Goal: Task Accomplishment & Management: Manage account settings

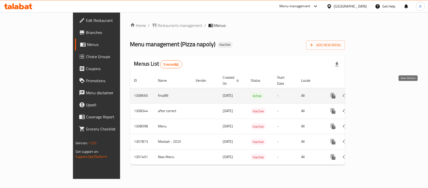
click at [372, 93] on icon "enhanced table" at bounding box center [369, 95] width 5 height 5
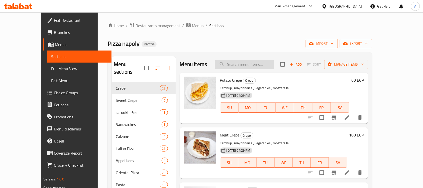
paste input "Strips Calzone"
click at [255, 63] on input "Strips Calzone" at bounding box center [244, 64] width 59 height 9
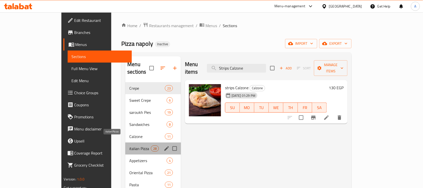
click at [129, 145] on span "italian Pizza" at bounding box center [139, 148] width 21 height 6
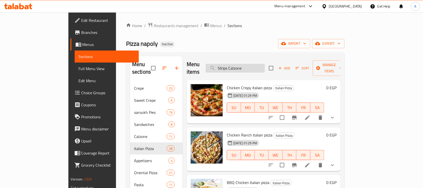
click at [242, 66] on input "Strips Calzone" at bounding box center [235, 68] width 59 height 9
paste input "Chicken Crispy Pizza"
click at [242, 66] on input "Strips Calzone" at bounding box center [235, 68] width 59 height 9
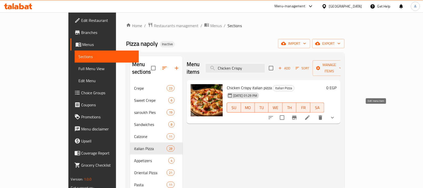
type input "Chicken Crispy"
click at [310, 115] on icon at bounding box center [307, 117] width 5 height 5
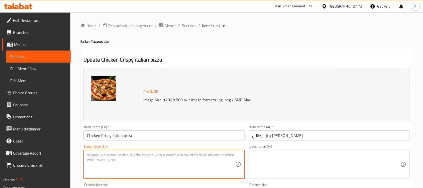
click at [155, 166] on textarea at bounding box center [161, 164] width 148 height 24
paste textarea "A cheesy pizza topped with golden crispy chicken chunks and creamy sauce."
type textarea "A cheesy pizza topped with golden crispy chicken chunks and creamy sauce."
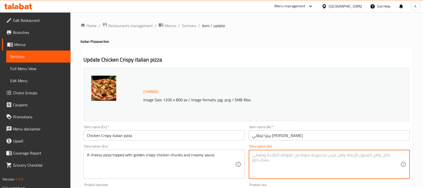
click at [262, 155] on textarea at bounding box center [326, 164] width 148 height 24
paste textarea "بيتزا بالجبن مغطاة بقطع دجاج مقرمشة ذهبية اللون وصلصة كريمة."
click at [352, 156] on textarea "بيتزا بالجبن مغطاة بقطع دجاج مقرمشة ذهبية اللون وصلصة كريمة." at bounding box center [326, 164] width 148 height 24
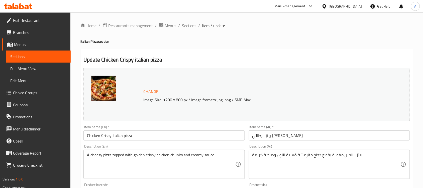
click at [252, 152] on div "بيتزا بالجبن مغطاة بقطع دجاج مقرمشة ذهبية اللون وصلصة كريمة. Description (Ar)" at bounding box center [329, 163] width 161 height 29
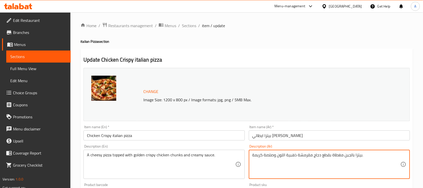
drag, startPoint x: 255, startPoint y: 156, endPoint x: 251, endPoint y: 155, distance: 4.1
click at [251, 155] on div "بيتزا بالجبن مغطاة بقطع دجاج مقرمشة ذهبية اللون وصلصة كريمة. Description (Ar)" at bounding box center [329, 163] width 161 height 29
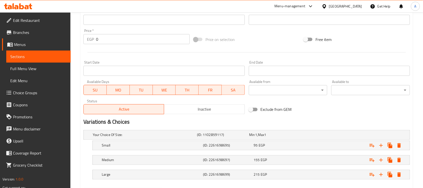
scroll to position [200, 0]
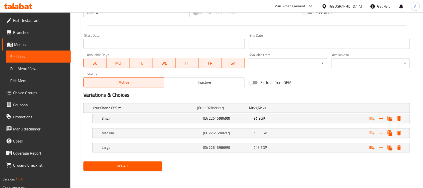
type textarea "بيتزا بالجبن مغطاة بقطع دجاج مقرمشة ذهبية اللون وصلصة كريمي."
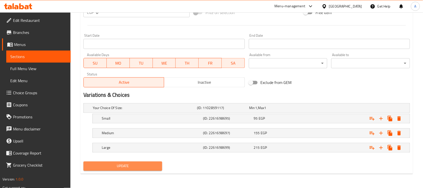
click at [153, 170] on button "Update" at bounding box center [122, 165] width 79 height 9
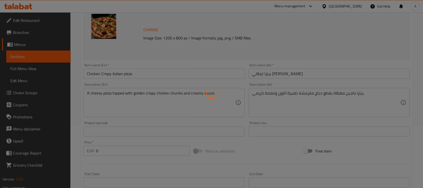
scroll to position [0, 0]
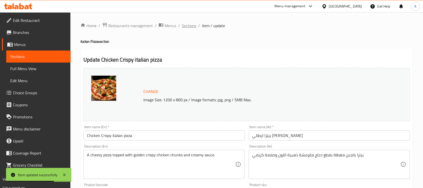
click at [188, 24] on span "Sections" at bounding box center [189, 26] width 14 height 6
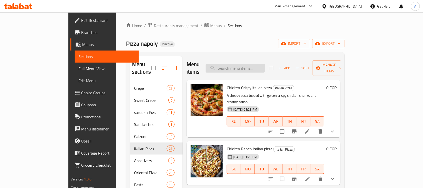
click at [247, 64] on input "search" at bounding box center [235, 68] width 59 height 9
paste input "hicken Ranch Pizza"
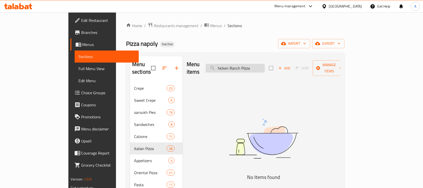
click at [237, 64] on input "hicken Ranch Pizza" at bounding box center [235, 68] width 59 height 9
click at [265, 67] on input "chicken Ranch Pizza" at bounding box center [235, 68] width 59 height 9
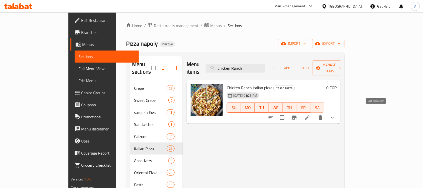
type input "chicken Ranch"
click at [311, 114] on icon at bounding box center [308, 117] width 6 height 6
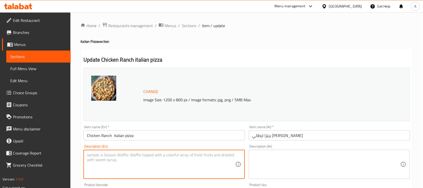
click at [188, 168] on textarea at bounding box center [161, 164] width 148 height 24
paste textarea "Grilled chicken, ranch dressing, onions, and mozzarella on a rich base."
type textarea "Grilled chicken, ranch dressing, onions, and mozzarella on a rich base."
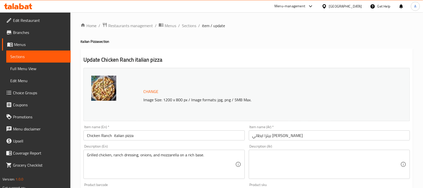
click at [283, 151] on div "Description (Ar)" at bounding box center [329, 163] width 161 height 29
paste textarea "دجاج مشوي، صلصة رانش، بصل، وموزاريلا على قاعدة غنية."
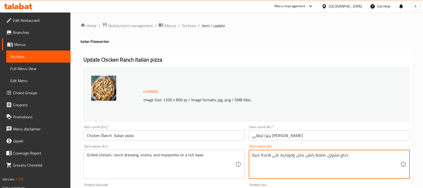
click at [266, 155] on textarea "دجاج مشوي، صلصة رانش، بصل، وموزاريلا على قاعدة غنية." at bounding box center [326, 164] width 148 height 24
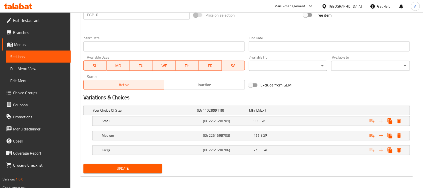
scroll to position [200, 0]
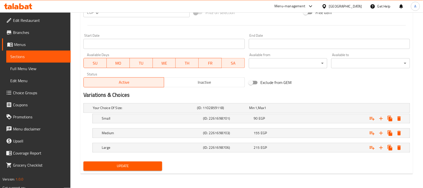
type textarea "دجاج مشوي، صلصة [PERSON_NAME]، بصل، وموزاريلا على اساس غني."
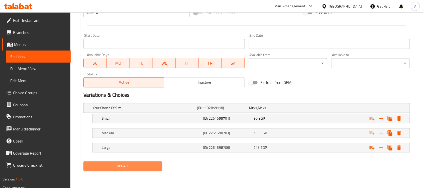
click at [152, 167] on span "Update" at bounding box center [122, 166] width 71 height 6
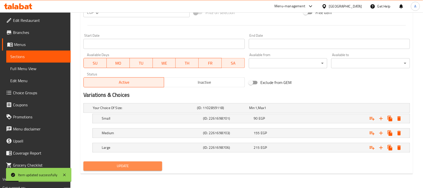
click at [152, 167] on span "Update" at bounding box center [122, 166] width 71 height 6
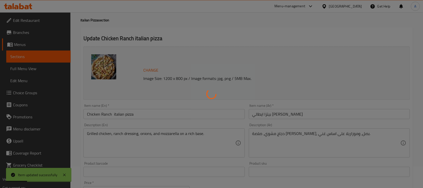
scroll to position [0, 0]
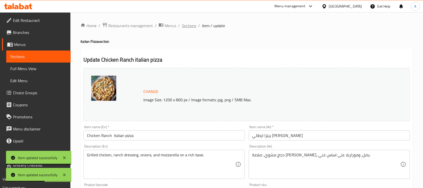
click at [188, 24] on span "Sections" at bounding box center [189, 26] width 14 height 6
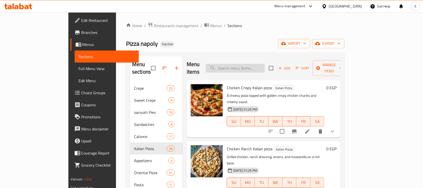
click at [256, 68] on input "search" at bounding box center [235, 68] width 59 height 9
paste input "BBQ Chicken Pizza"
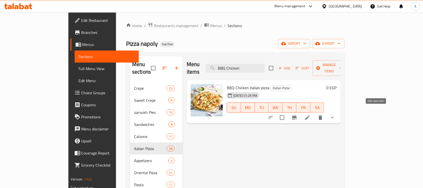
type input "BBQ Chicken"
click at [311, 114] on icon at bounding box center [308, 117] width 6 height 6
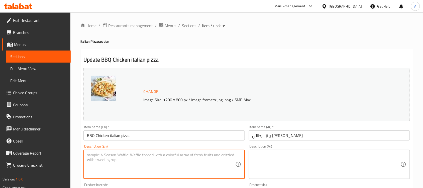
click at [179, 163] on textarea at bounding box center [161, 164] width 148 height 24
paste textarea "Tender chicken pieces glazed with smoky BBQ sauce, layered with cheese and pepp…"
type textarea "Tender chicken pieces glazed with smoky BBQ sauce, layered with cheese and pepp…"
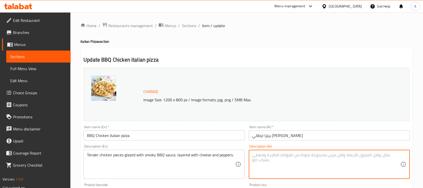
click at [287, 167] on textarea at bounding box center [326, 164] width 148 height 24
paste textarea "دجاج مشوي، صلصة رانش، بصل، وموزاريلا على قاعدة غنية."
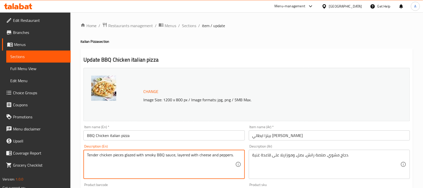
click at [212, 154] on textarea "Tender chicken pieces glazed with smoky BBQ sauce, layered with cheese and pepp…" at bounding box center [161, 164] width 148 height 24
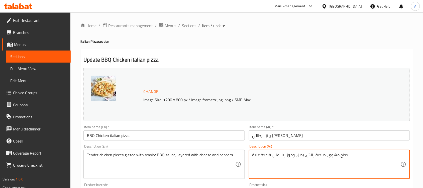
click at [290, 156] on textarea "دجاج مشوي، صلصة رانش، بصل، وموزاريلا على قاعدة غنية." at bounding box center [326, 164] width 148 height 24
paste textarea "قطع دجاج طرية مغطاة بصلصة الشواء المدخنة، ومغطاة بالجبن والفلفل"
click at [337, 155] on textarea "قطع دجاج طرية مغطاة بصلصة الشواء المدخنة، ومغطاة بالجبن والفلفل." at bounding box center [326, 164] width 148 height 24
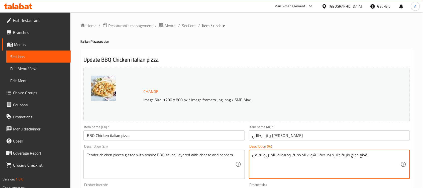
click at [313, 156] on textarea "قطع دجاج طرية جليزد بصلصة الشواء المدخنة، ومغطاة بالجبن والفلفل." at bounding box center [326, 164] width 148 height 24
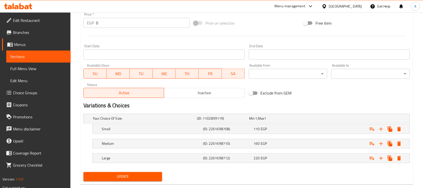
scroll to position [191, 0]
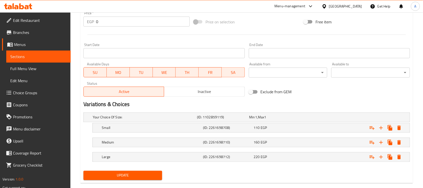
type textarea "قطع دجاج طرية جليزد بصلصة باربيكيو المدخنة، ومغطاة بالجبن والفلفل."
click at [157, 172] on span "Update" at bounding box center [122, 175] width 71 height 6
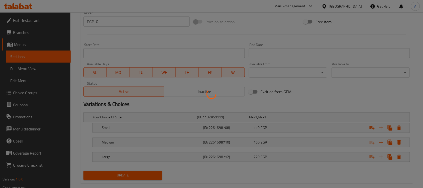
click at [255, 132] on div at bounding box center [211, 94] width 423 height 188
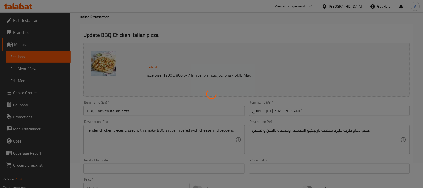
scroll to position [0, 0]
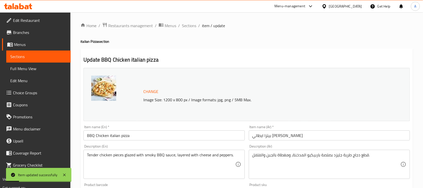
click at [254, 43] on h4 "italian Pizza section" at bounding box center [246, 41] width 333 height 5
click at [190, 26] on span "Sections" at bounding box center [189, 26] width 14 height 6
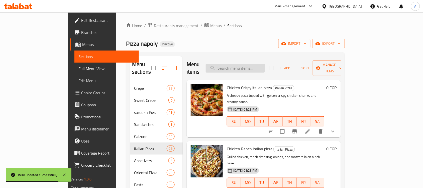
click at [244, 68] on input "search" at bounding box center [235, 68] width 59 height 9
paste input "Chicken Shawarma Pizza"
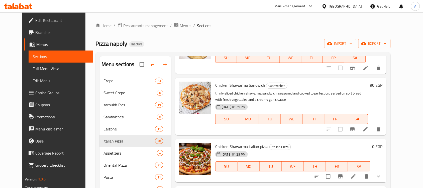
scroll to position [82, 0]
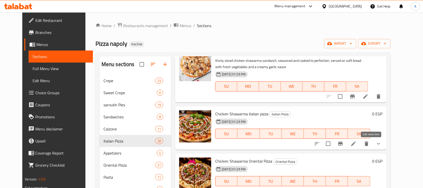
type input "Chicken Shawarma"
click at [356, 144] on icon at bounding box center [353, 143] width 5 height 5
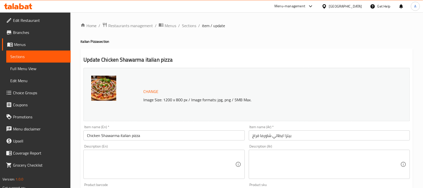
click at [279, 43] on h4 "italian Pizza section" at bounding box center [246, 41] width 333 height 5
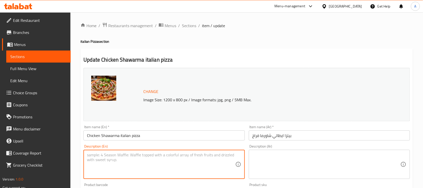
click at [137, 161] on textarea at bounding box center [161, 164] width 148 height 24
paste textarea "Middle Eastern–inspired shawarma chicken with garlic sauce, onions, and mozzare…"
type textarea "Middle Eastern–inspired shawarma chicken with garlic sauce, onions, and mozzare…"
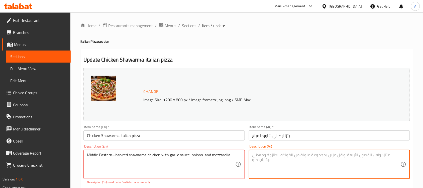
click at [265, 162] on textarea at bounding box center [326, 164] width 148 height 24
paste textarea "شاورما دجاج مستوحاة من الشرق الأوسط مع صلصة الثوم والبصل والموزاريلا."
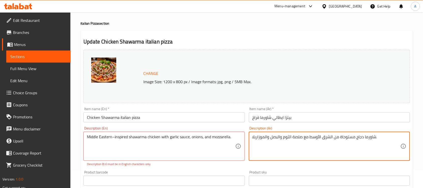
scroll to position [21, 0]
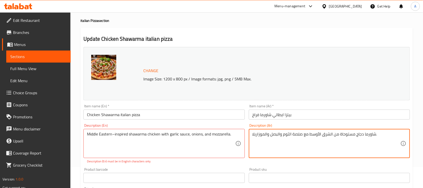
type textarea "شاورما دجاج مستوحاة من الشرق الأوسط مع صلصة الثوم والبصل والموزاريلا."
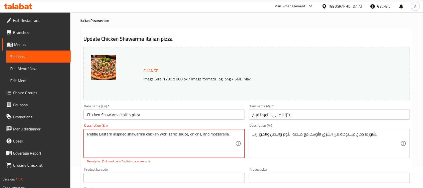
type textarea "Middle Eastern inspired shawarma chicken with garlic sauce, onions, and mozzare…"
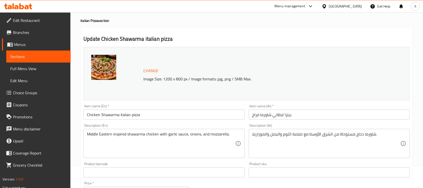
click at [156, 164] on div "Change Image Size: 1200 x 800 px / Image formats: jpg, png / 5MB Max. Item name…" at bounding box center [246, 156] width 331 height 223
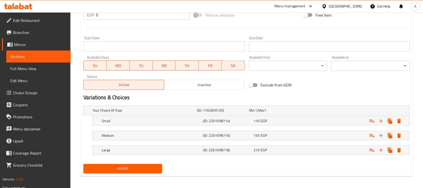
scroll to position [198, 0]
click at [140, 167] on span "Update" at bounding box center [122, 168] width 71 height 6
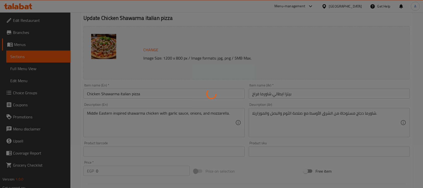
scroll to position [0, 0]
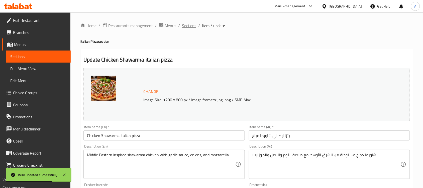
click at [190, 26] on span "Sections" at bounding box center [189, 26] width 14 height 6
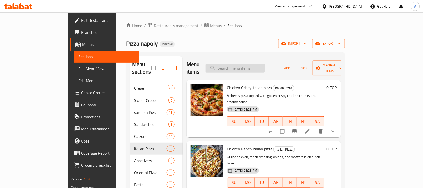
click at [256, 68] on input "search" at bounding box center [235, 68] width 59 height 9
paste input "Strips Pizza"
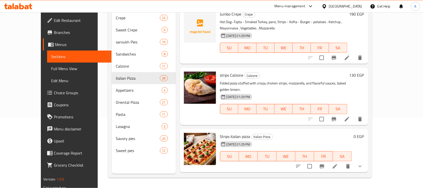
scroll to position [233, 0]
type input "Strips"
click at [338, 163] on icon at bounding box center [335, 166] width 6 height 6
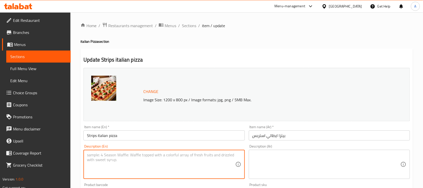
click at [136, 160] on textarea at bounding box center [161, 164] width 148 height 24
paste textarea "Pizza loaded with crunchy chicken strips, cheese, and a light drizzle of sauce."
type textarea "Pizza loaded with crunchy chicken strips, cheese, and a light drizzle of sauce."
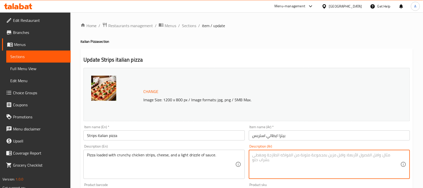
click at [273, 155] on textarea at bounding box center [326, 164] width 148 height 24
paste textarea "بيتزا محملة بشرائح الدجاج المقرمشة و[GEOGRAPHIC_DATA] ورشة خفيفة من الصلصة."
click at [356, 154] on textarea "بيتزا محملة بشرائح الدجاج المقرمشة و[GEOGRAPHIC_DATA] ورشة خفيفة من الصلصة." at bounding box center [326, 164] width 148 height 24
click at [284, 154] on textarea "بيتزا لودد بأستربس الدجاج المقرمشة و[GEOGRAPHIC_DATA] ورشة خفيفة من الصلصة." at bounding box center [326, 164] width 148 height 24
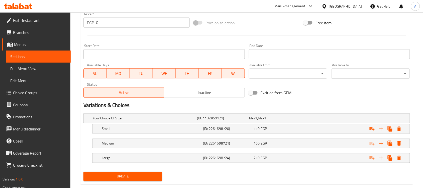
scroll to position [200, 0]
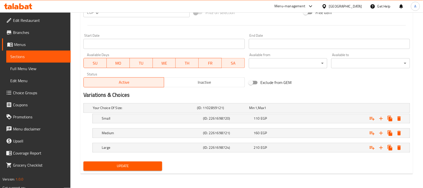
type textarea "بيتزا لودد بأستربس الدجاج المقرمشة و[GEOGRAPHIC_DATA] ودريزل خفيفة من الصلصة."
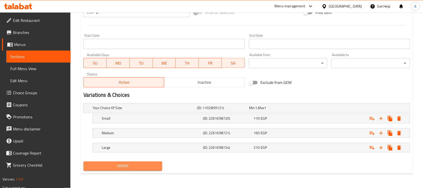
click at [159, 166] on button "Update" at bounding box center [122, 165] width 79 height 9
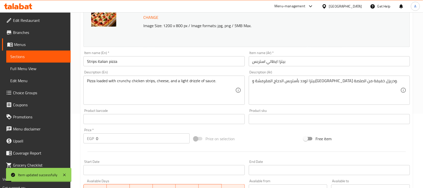
scroll to position [0, 0]
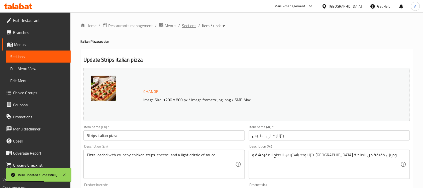
click at [191, 24] on span "Sections" at bounding box center [189, 26] width 14 height 6
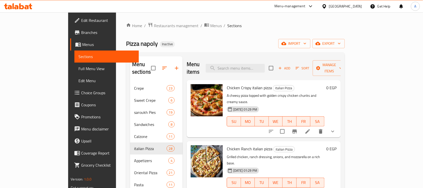
click at [253, 58] on div "Menu items Add Sort Manage items" at bounding box center [264, 68] width 154 height 24
click at [252, 64] on input "search" at bounding box center [235, 68] width 59 height 9
paste input "Mixed Chicken Pizza"
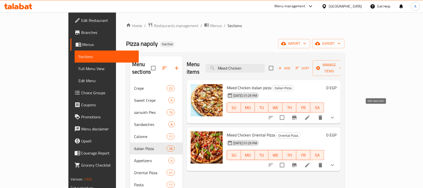
type input "Mixed Chicken"
click at [311, 114] on icon at bounding box center [308, 117] width 6 height 6
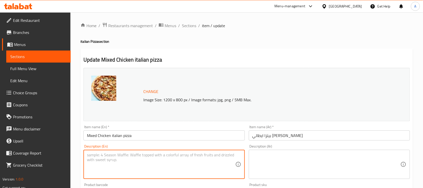
click at [153, 156] on textarea at bounding box center [161, 164] width 148 height 24
paste textarea "A variety of chicken styles combined on one pizza for a hearty bite."
type textarea "A variety of chicken styles combined on one pizza for a hearty bite."
click at [277, 163] on textarea at bounding box center [326, 164] width 148 height 24
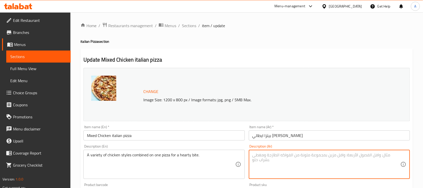
paste textarea "مجموعة متنوعة من أنماط الدجاج مجتمعة في بيتزا واحدة لوجبة شهية."
click at [256, 155] on textarea "مجموعة متنوعة من أنماط الدجاج مجتمعة في بيتزا واحدة لوجبة شهية." at bounding box center [326, 164] width 148 height 24
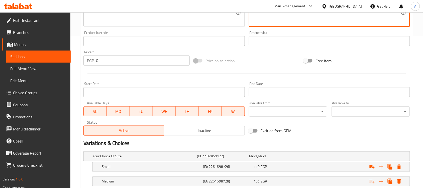
scroll to position [200, 0]
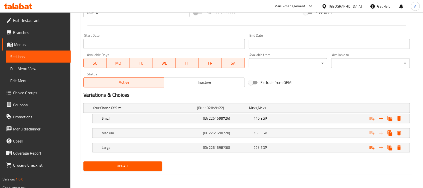
type textarea "مجموعة متنوعة من أنماط الدجاج مجتمعة في بيتزا واحدة لوجبة هارتي."
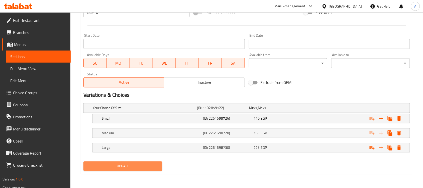
click at [154, 169] on span "Update" at bounding box center [122, 166] width 71 height 6
click at [147, 165] on span "Update" at bounding box center [122, 166] width 71 height 6
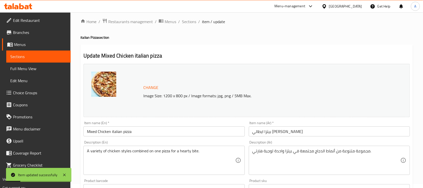
scroll to position [0, 0]
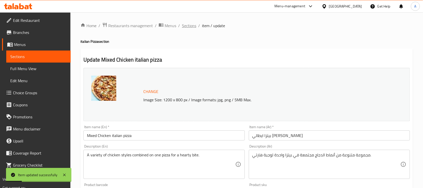
click at [187, 23] on span "Sections" at bounding box center [189, 26] width 14 height 6
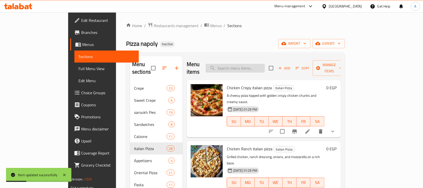
click at [258, 67] on input "search" at bounding box center [235, 68] width 59 height 9
paste input "Alexandrian Sausage Pizza"
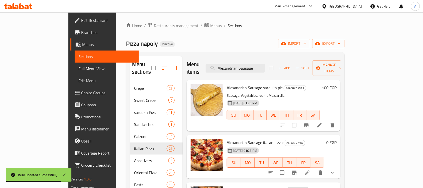
scroll to position [21, 0]
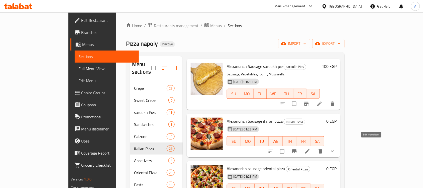
type input "Alexandrian Sausage"
click at [311, 148] on icon at bounding box center [308, 151] width 6 height 6
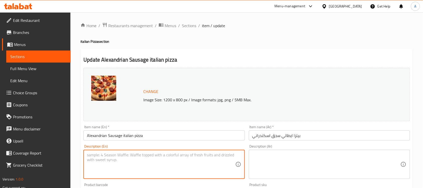
click at [162, 166] on textarea at bounding box center [161, 164] width 148 height 24
paste textarea "Authentic Alexandrian sausage with peppers, onions, and cheese."
type textarea "Authentic Alexandrian sausage with peppers, onions, and cheese."
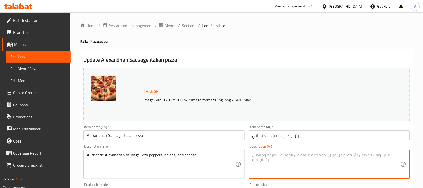
click at [267, 171] on textarea at bounding box center [326, 164] width 148 height 24
paste textarea "نقانق اسكندرانية اصيلة مع الفلفل والبصل والجبن."
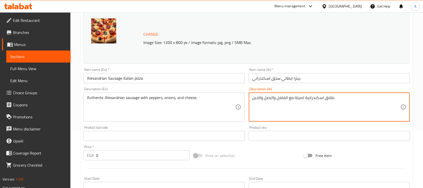
scroll to position [63, 0]
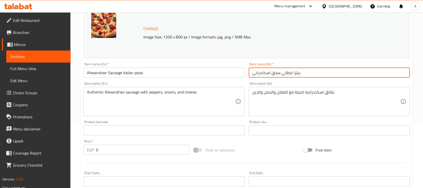
click at [278, 73] on input "بيتزا ايطالي سجق اسكندراني" at bounding box center [329, 72] width 161 height 10
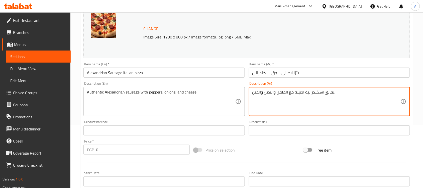
click at [326, 91] on textarea "نقانق اسكندرانية اصيلة مع الفلفل والبصل والجبن." at bounding box center [326, 101] width 148 height 24
paste textarea "سج"
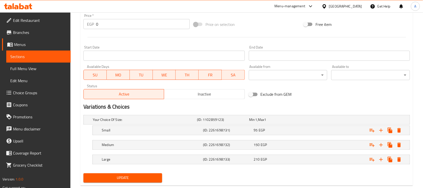
type textarea "سجق اسكندرانية اصيلة مع الفلفل والبصل والجبن."
click at [127, 177] on span "Update" at bounding box center [122, 177] width 71 height 6
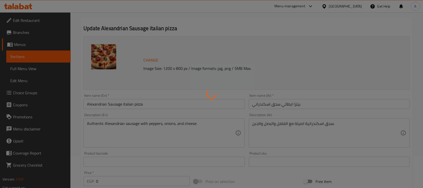
scroll to position [0, 0]
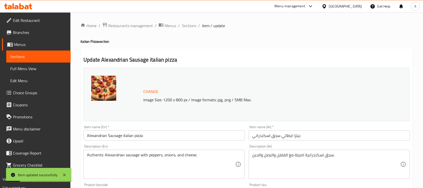
drag, startPoint x: 190, startPoint y: 25, endPoint x: 208, endPoint y: 2, distance: 29.9
click at [190, 25] on span "Sections" at bounding box center [189, 26] width 14 height 6
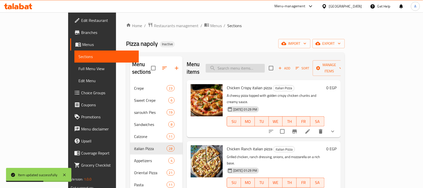
click at [259, 64] on input "search" at bounding box center [235, 68] width 59 height 9
paste input "Baladi Sausage Pizza"
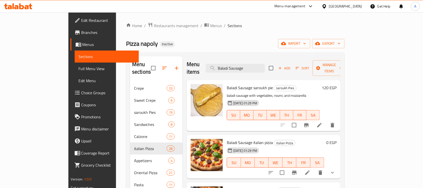
type input "Baladi Sausage"
drag, startPoint x: 325, startPoint y: 147, endPoint x: 377, endPoint y: 168, distance: 56.6
click at [326, 168] on div "Baladi Sausage italian pizza italian Pizza [DATE] 01:29 PM SU MO TU WE TH FR SA" at bounding box center [276, 157] width 102 height 40
click at [311, 169] on icon at bounding box center [308, 172] width 6 height 6
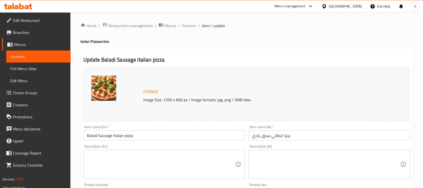
click at [115, 160] on textarea at bounding box center [161, 164] width 148 height 24
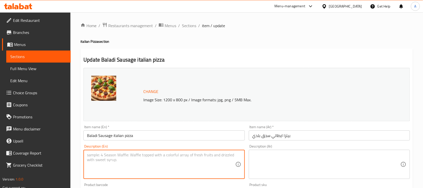
paste textarea "Local-style sausage baked with herbs, tomato, and cheese."
type textarea "Local-style sausage baked with herbs, tomato, and cheese."
click at [275, 170] on textarea at bounding box center [326, 164] width 148 height 24
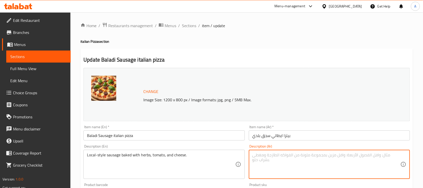
paste textarea "نقانق على الطريقة المحلية مخبوزة مع الأعشاب والطماطم والجبن."
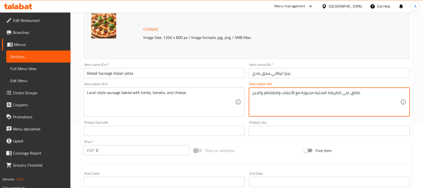
scroll to position [63, 0]
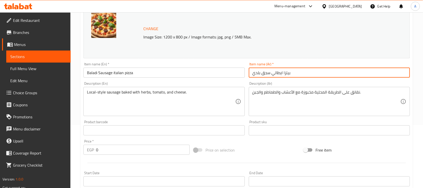
click at [265, 72] on input "بيتزا ايطالي سجق بلدي" at bounding box center [329, 72] width 161 height 10
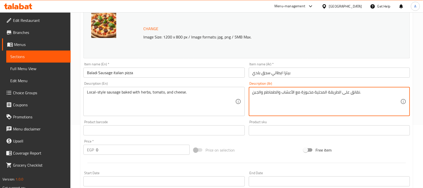
click at [352, 92] on textarea "نقانق على الطريقة المحلية مخبوزة مع الأعشاب والطماطم والجبن." at bounding box center [326, 101] width 148 height 24
paste textarea "سجق"
click at [363, 94] on textarea "نقانقسجق على الطريقة المحلية مخبوزة مع الأعشاب والطماطم والجبن." at bounding box center [326, 101] width 148 height 24
paste textarea
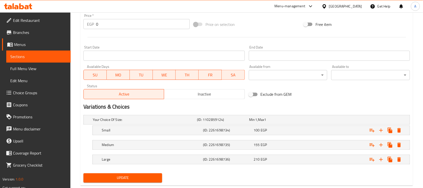
type textarea "سجق على الطريقة المحلية مخبوزة مع الأعشاب والطماطم والجبن."
click at [136, 175] on span "Update" at bounding box center [122, 177] width 71 height 6
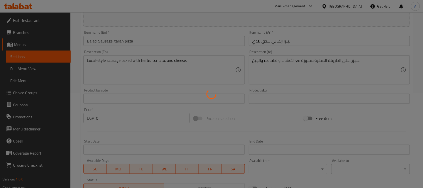
scroll to position [0, 0]
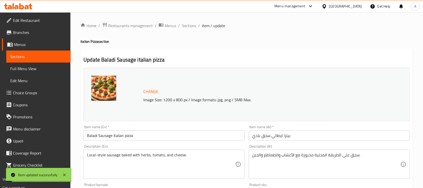
drag, startPoint x: 183, startPoint y: 26, endPoint x: 90, endPoint y: 2, distance: 96.1
click at [183, 26] on span "Sections" at bounding box center [189, 26] width 14 height 6
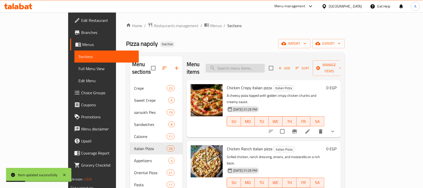
click at [257, 65] on input "search" at bounding box center [235, 68] width 59 height 9
paste input "Hot Dog Pizza"
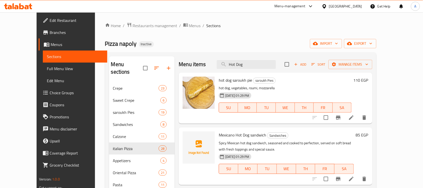
type input "Hot Dog"
drag, startPoint x: 230, startPoint y: 138, endPoint x: 289, endPoint y: 140, distance: 59.2
click at [289, 140] on div "Mexicano Hot Dog sandwich Sandwiches Spicy Mexican hot dog sandwich, seasoned a…" at bounding box center [276, 155] width 194 height 57
click at [303, 86] on p "hot dog, vegetables, roumi, mozzarella" at bounding box center [285, 88] width 133 height 6
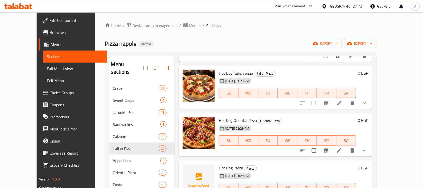
scroll to position [125, 0]
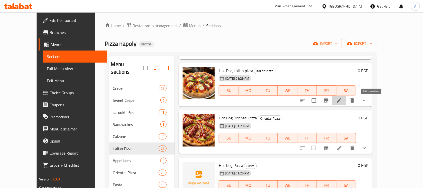
click at [342, 101] on icon at bounding box center [339, 100] width 6 height 6
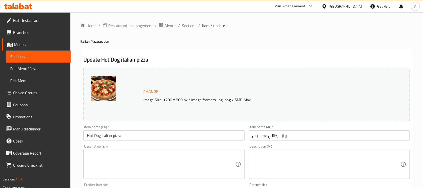
click at [156, 150] on div "Description (En)" at bounding box center [163, 163] width 161 height 29
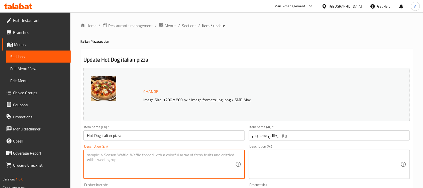
paste textarea "Sliced hot dogs layered with cheese, tomato sauce, and oregano."
type textarea "Sliced hot dogs layered with cheese, tomato sauce, and oregano."
click at [289, 157] on textarea at bounding box center [326, 164] width 148 height 24
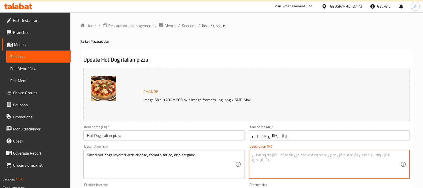
paste textarea "قطع من الهوت دوغ المقطعة والمغطاة بالجبن وصلصة الطماطم والزعتر."
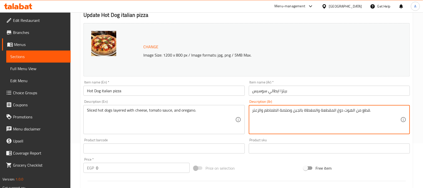
scroll to position [63, 0]
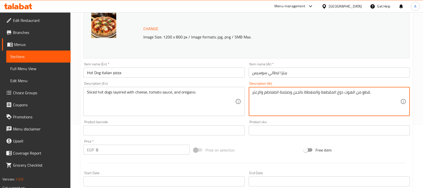
drag, startPoint x: 356, startPoint y: 93, endPoint x: 369, endPoint y: 92, distance: 13.3
click at [369, 92] on textarea "قطع من الهوت دوغ المقطعة والمغطاة بالجبن وصلصة الطماطم والزعتر." at bounding box center [326, 101] width 148 height 24
click at [338, 92] on textarea "الهوت دوغ المقطعة والمغطاة بالجبن وصلصة الطماطم والزعتر." at bounding box center [326, 101] width 148 height 24
click at [326, 90] on textarea "الهوت دوغ مقطع المقطعة والمغطاة بالجبن وصلصة الطماطم والزعتر." at bounding box center [326, 101] width 148 height 24
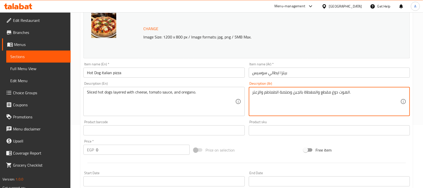
click at [355, 92] on textarea "الهوت دوغ مقطع والمغطاة بالجبن وصلصة الطماطم والزعتر." at bounding box center [326, 101] width 148 height 24
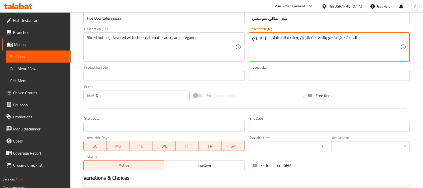
scroll to position [200, 0]
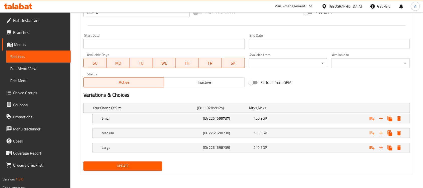
type textarea "الهوت دوغ مقطع والمغطاة بالجبن وصلصة الطماطم والزعتر بري"
click at [152, 163] on span "Update" at bounding box center [122, 166] width 71 height 6
click at [128, 162] on button "Update" at bounding box center [122, 165] width 79 height 9
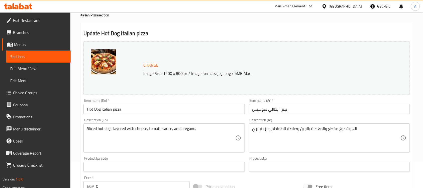
scroll to position [0, 0]
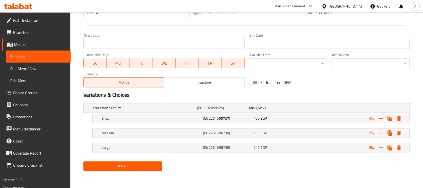
drag, startPoint x: 141, startPoint y: 162, endPoint x: 150, endPoint y: 152, distance: 13.5
click at [141, 162] on button "Update" at bounding box center [122, 165] width 79 height 9
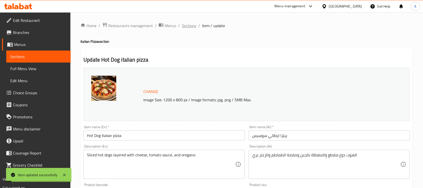
click at [190, 26] on span "Sections" at bounding box center [189, 26] width 14 height 6
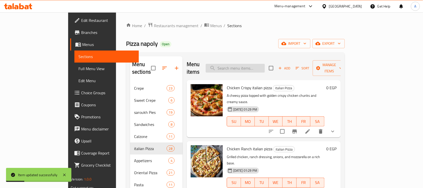
click at [243, 67] on input "search" at bounding box center [235, 68] width 59 height 9
paste input "Minced Meat Pizza"
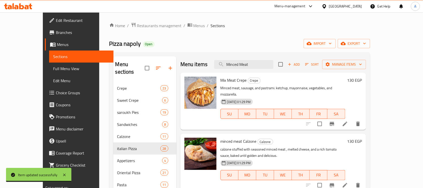
scroll to position [63, 0]
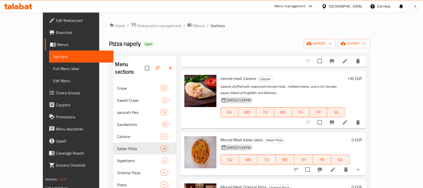
type input "Minced Meat"
click at [340, 165] on li at bounding box center [333, 169] width 14 height 9
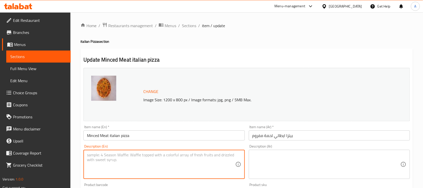
click at [133, 159] on textarea at bounding box center [161, 164] width 148 height 24
paste textarea "Juicy seasoned minced beef spread across a cheesy base."
type textarea "Juicy seasoned minced beef spread across a cheesy base."
click at [283, 167] on textarea at bounding box center [326, 164] width 148 height 24
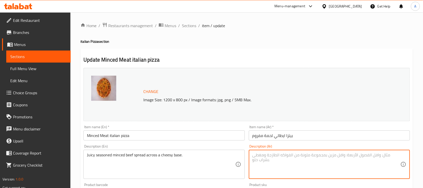
paste textarea "لحم البقر المفروم المتبل والعصير والموزع على قاعدة من الجبن."
click at [343, 156] on textarea "لحم البقر المفروم المتبل والعصير والموزع على قاعدة من الجبن." at bounding box center [326, 164] width 148 height 24
click at [306, 155] on textarea "لحم بقري المفروم المتبل والعصير والموزع على قاعدة من الجبن." at bounding box center [326, 164] width 148 height 24
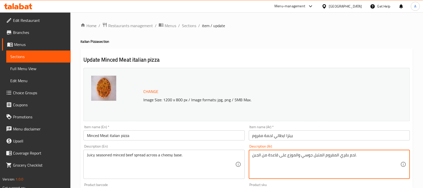
click at [293, 155] on textarea "لحم بقري المفروم المتبل جوسي والموزع على قاعدة من الجبن." at bounding box center [326, 164] width 148 height 24
click at [269, 153] on textarea "لحم بقري المفروم المتبل [PERSON_NAME] على قاعدة من الجبن." at bounding box center [326, 164] width 148 height 24
click at [273, 157] on textarea "لحم بقري المفروم المتبل [PERSON_NAME] على قاعدة من الجبن." at bounding box center [326, 164] width 148 height 24
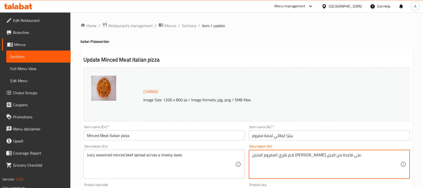
click at [273, 157] on textarea "لحم بقري المفروم المتبل [PERSON_NAME] على قاعدة من الجبن." at bounding box center [326, 164] width 148 height 24
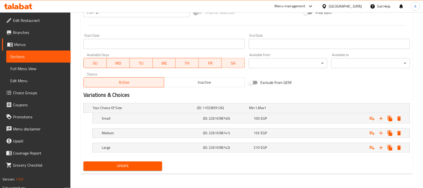
type textarea "لحم بقري المفروم المتبل [PERSON_NAME] على اساس من الجبن."
click at [136, 167] on span "Update" at bounding box center [122, 166] width 71 height 6
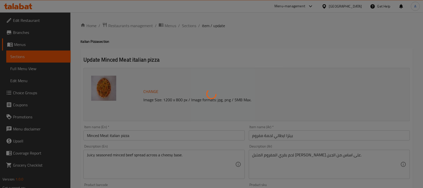
click at [191, 31] on div at bounding box center [211, 94] width 423 height 188
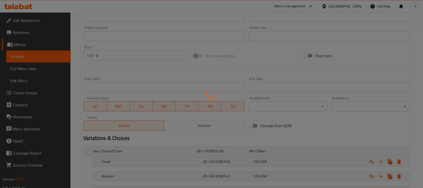
scroll to position [200, 0]
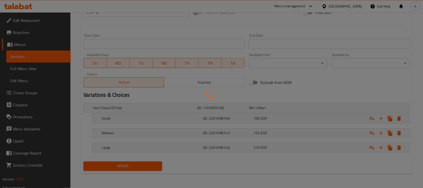
click at [302, 92] on div at bounding box center [211, 94] width 423 height 188
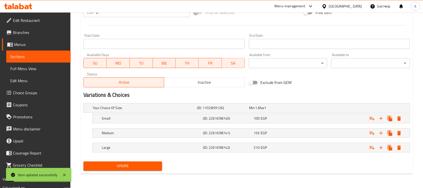
click at [135, 165] on span "Update" at bounding box center [122, 166] width 71 height 6
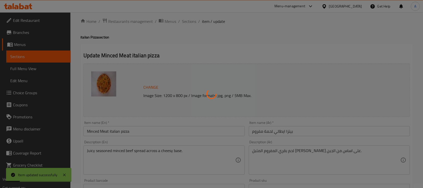
scroll to position [0, 0]
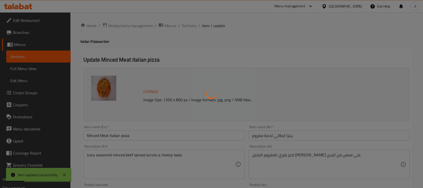
click at [226, 49] on div at bounding box center [211, 94] width 423 height 188
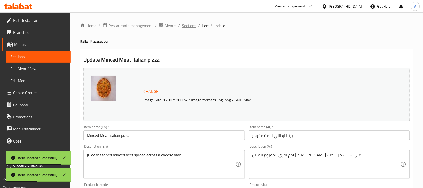
click at [190, 24] on span "Sections" at bounding box center [189, 26] width 14 height 6
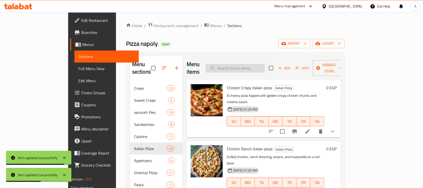
click at [252, 65] on input "search" at bounding box center [235, 68] width 59 height 9
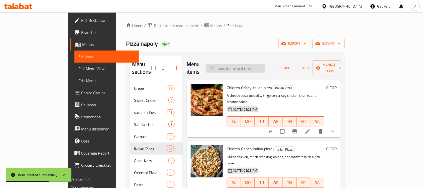
paste input "Venice Pizza"
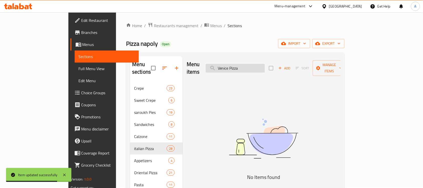
click at [260, 64] on input "Venice Pizza" at bounding box center [235, 68] width 59 height 9
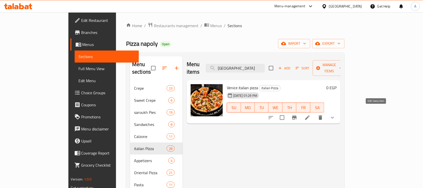
type input "[GEOGRAPHIC_DATA]"
click at [311, 114] on icon at bounding box center [308, 117] width 6 height 6
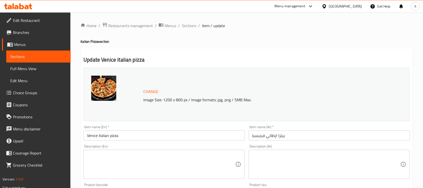
click at [107, 157] on textarea at bounding box center [161, 164] width 148 height 24
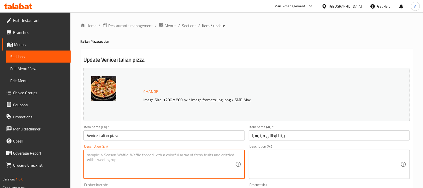
paste textarea "A chef’s special Italian-style pizza with mixed toppings and fresh herbs."
type textarea "A chef’s special Italian-style pizza with mixed toppings and fresh herbs."
click at [283, 168] on textarea at bounding box center [326, 164] width 148 height 24
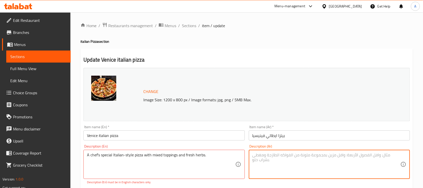
paste textarea "بيتزا على الطريقة الإيطالية خاصة بالشيف مع إضافات متنوعة وأعشاب طازجة."
type textarea "بيتزا على الطريقة الإيطالية خاصة بالشيف مع إضافات متنوعة وأعشاب طازجة."
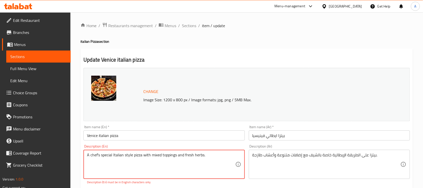
click at [98, 154] on textarea "A chef’s special Italian style pizza with mixed toppings and fresh herbs." at bounding box center [161, 164] width 148 height 24
click at [99, 153] on textarea "A chef’s special Italian style pizza with mixed toppings and fresh herbs." at bounding box center [161, 164] width 148 height 24
type textarea "A chefs special Italian style pizza with mixed toppings and fresh herbs."
click at [163, 145] on div "Description (En) A chefs special Italian style pizza with mixed toppings and fr…" at bounding box center [163, 164] width 161 height 40
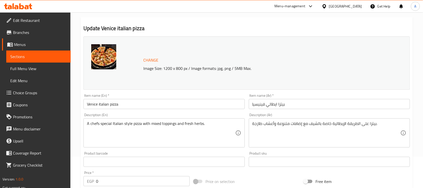
scroll to position [63, 0]
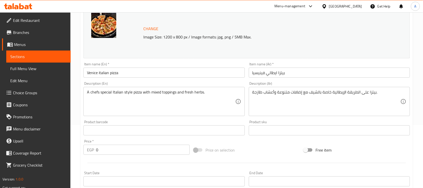
click at [245, 145] on div "Price on selection" at bounding box center [247, 150] width 110 height 14
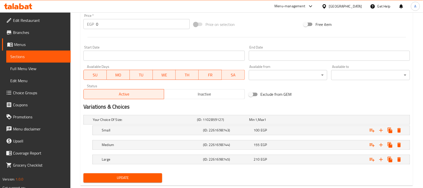
click at [142, 177] on span "Update" at bounding box center [122, 177] width 71 height 6
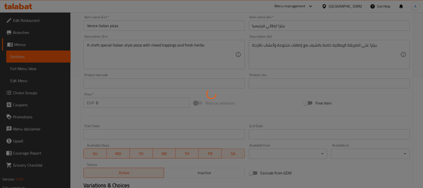
scroll to position [0, 0]
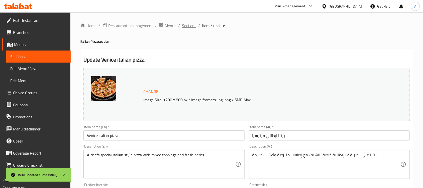
click at [191, 26] on span "Sections" at bounding box center [189, 26] width 14 height 6
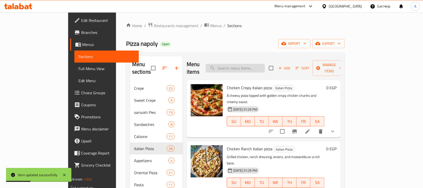
click at [243, 66] on input "search" at bounding box center [235, 68] width 59 height 9
paste input "Tribana Pizza"
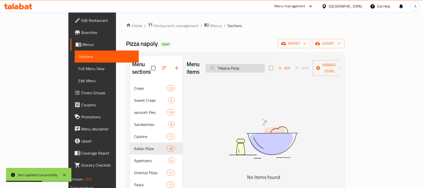
click at [258, 65] on input "Tribana Pizza" at bounding box center [235, 68] width 59 height 9
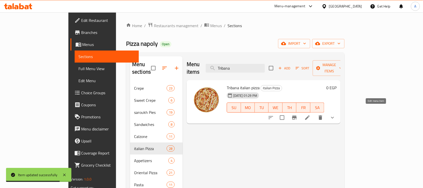
type input "Tribana"
click at [310, 115] on icon at bounding box center [307, 117] width 5 height 5
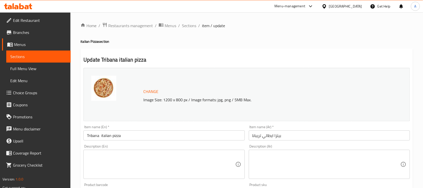
click at [172, 153] on textarea at bounding box center [161, 164] width 148 height 24
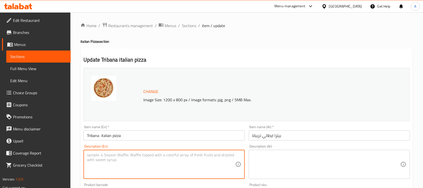
paste textarea "A rich pizza loaded with three blends of meats and cheeses."
type textarea "A rich pizza loaded with three blends of meats and cheeses."
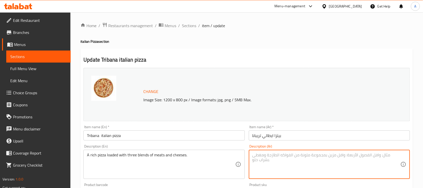
click at [302, 167] on textarea at bounding box center [326, 164] width 148 height 24
paste textarea "بيتزا غنية محملة بثلاثة أنواع من اللحوم والأجبان."
click at [304, 157] on textarea "بيتزا غنية محملة بثلاثة أنواع من اللحوم والأجبان." at bounding box center [326, 164] width 148 height 24
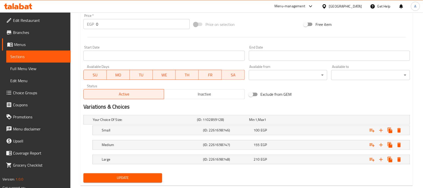
type textarea "بيتزا غنية لودد بثلاثة أنواع من اللحوم والأجبان."
click at [129, 178] on span "Update" at bounding box center [122, 177] width 71 height 6
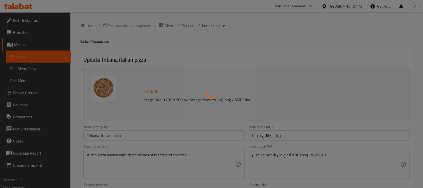
click at [237, 36] on div at bounding box center [211, 94] width 423 height 188
click at [281, 57] on div at bounding box center [211, 94] width 423 height 188
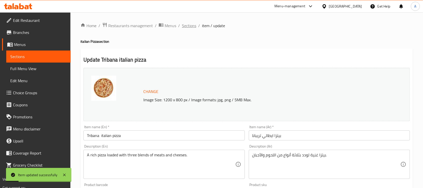
click at [191, 26] on span "Sections" at bounding box center [189, 26] width 14 height 6
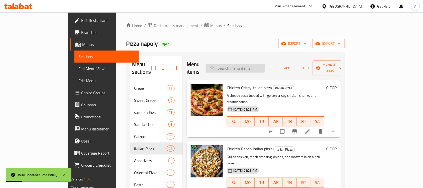
click at [259, 64] on input "search" at bounding box center [235, 68] width 59 height 9
paste input "Mixed Meat Pizza"
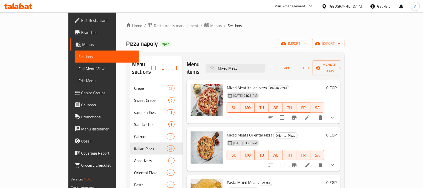
type input "Mixed Meat"
click at [311, 114] on icon at bounding box center [308, 117] width 6 height 6
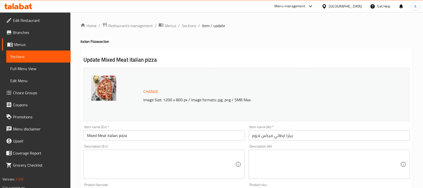
click at [185, 156] on textarea at bounding box center [161, 164] width 148 height 24
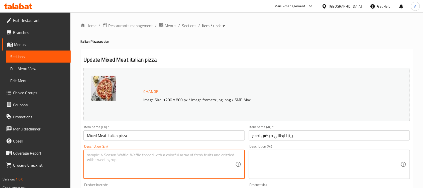
paste textarea "A hearty combination of beef, chicken, and sausage."
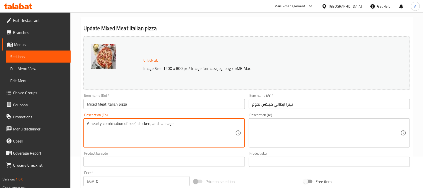
scroll to position [63, 0]
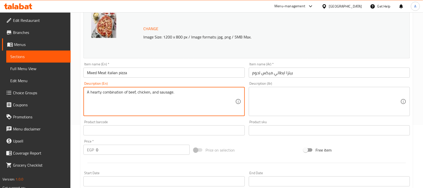
type textarea "A hearty combination of beef, chicken, and sausage."
click at [302, 96] on textarea at bounding box center [326, 101] width 148 height 24
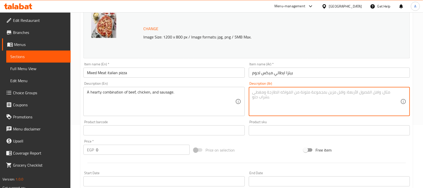
paste textarea "مزيج شهي من لحم البقر والدجاج والنقانق."
click at [302, 96] on textarea "مزيج شهي من لحم البقر والدجاج والنقانق." at bounding box center [326, 101] width 148 height 24
click at [304, 93] on textarea "مزيج شهي من لحم البقر والدجاج والنقانق." at bounding box center [326, 101] width 148 height 24
click at [284, 91] on textarea "مزيج هارتي من لحم البقر والدجاج والنقانق." at bounding box center [326, 101] width 148 height 24
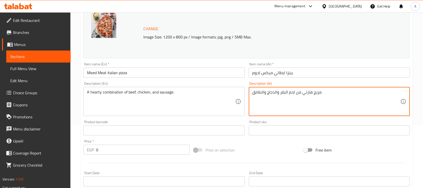
click at [284, 91] on textarea "مزيج هارتي من لحم البقر والدجاج والنقانق." at bounding box center [326, 101] width 148 height 24
click at [260, 92] on textarea "مزيج هارتي من لحم بقري والدجاج والنقانق." at bounding box center [326, 101] width 148 height 24
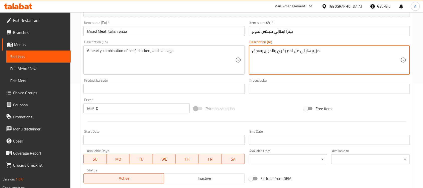
scroll to position [188, 0]
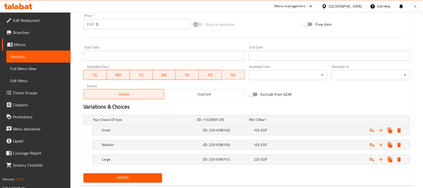
type textarea "مزيج هارتي من لحم بقري والدجاج وسجق."
click at [120, 176] on span "Update" at bounding box center [122, 177] width 71 height 6
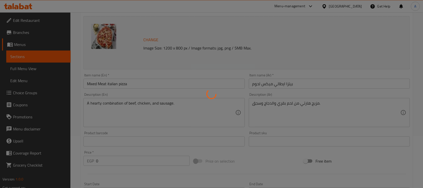
scroll to position [0, 0]
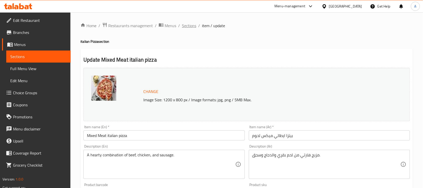
click at [189, 27] on span "Sections" at bounding box center [189, 26] width 14 height 6
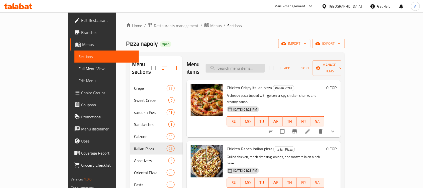
click at [258, 64] on input "search" at bounding box center [235, 68] width 59 height 9
paste input "Al Pacino Pizza"
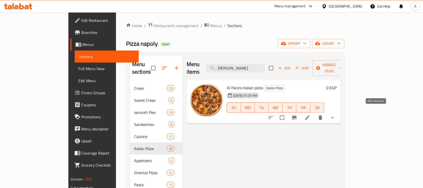
type input "[PERSON_NAME]"
click at [311, 114] on icon at bounding box center [308, 117] width 6 height 6
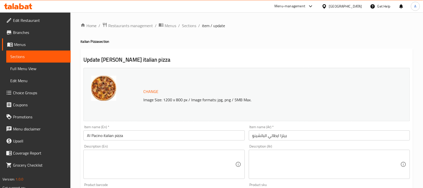
click at [161, 151] on div "Description (En)" at bounding box center [163, 163] width 161 height 29
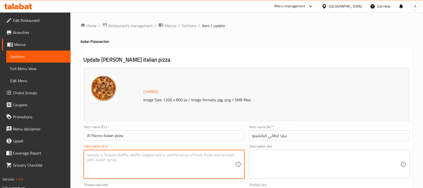
paste textarea "A signature pizza with bold flavors, salami, olives, and rich mozzarella."
type textarea "A signature pizza with bold flavors, salami, olives, and rich mozzarella."
click at [270, 157] on textarea at bounding box center [326, 164] width 148 height 24
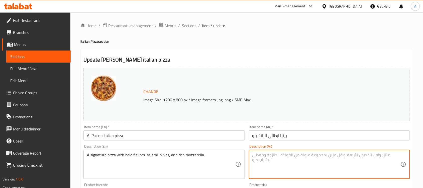
paste textarea "بيتزا مميزة ذات نكهات جريئة، [PERSON_NAME]، الزيتون، وجبنة الموزاريلا الغنية."
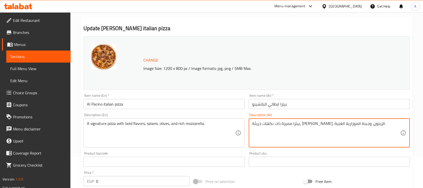
click at [357, 126] on textarea "بيتزا مميزة ذات نكهات جريئة، [PERSON_NAME]، الزيتون، وجبنة الموزاريلا الغنية." at bounding box center [326, 133] width 148 height 24
type textarea "بيتزا سيجناتشر ذات نكهات جريئة، [PERSON_NAME]، الزيتون، وجبنة الموزاريلا الغنية."
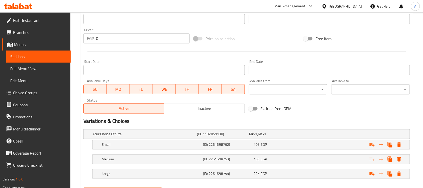
scroll to position [200, 0]
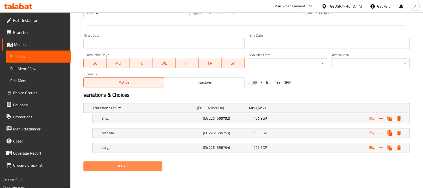
click at [122, 165] on span "Update" at bounding box center [122, 166] width 71 height 6
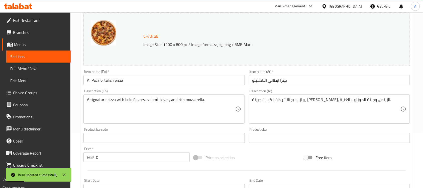
scroll to position [0, 0]
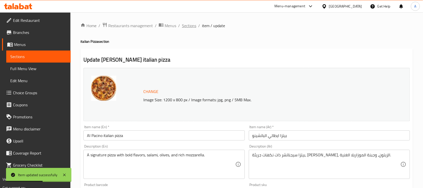
click at [187, 28] on span "Sections" at bounding box center [189, 26] width 14 height 6
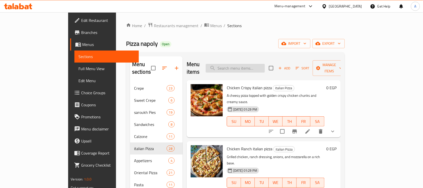
click at [250, 64] on input "search" at bounding box center [235, 68] width 59 height 9
paste input "Chicago Pizza"
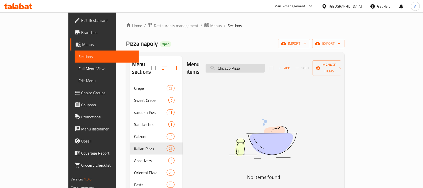
click at [258, 64] on input "Chicago Pizza" at bounding box center [235, 68] width 59 height 9
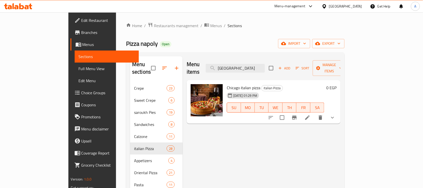
type input "[GEOGRAPHIC_DATA]"
click at [311, 114] on icon at bounding box center [308, 117] width 6 height 6
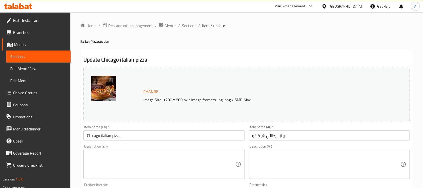
click at [180, 154] on textarea at bounding box center [161, 164] width 148 height 24
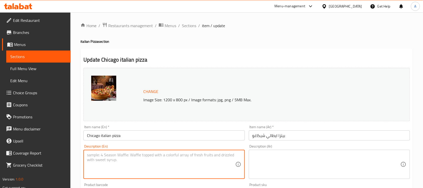
paste textarea "Deep-dish inspired, with extra cheese, meat, and a thick crust."
type textarea "Deep-dish inspired, with extra cheese, meat, and a thick crust."
click at [279, 153] on textarea at bounding box center [326, 164] width 148 height 24
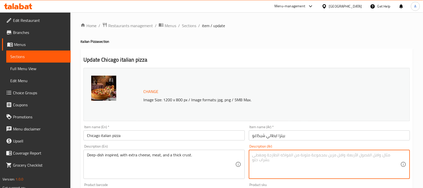
paste textarea "طبق مستوحى من الأطباق العميقة، مع جبن إضافي ولحوم وقشرة سميكة."
drag, startPoint x: 276, startPoint y: 155, endPoint x: 266, endPoint y: 155, distance: 10.0
click at [266, 155] on textarea "طبق مستوحى من الأطباق العميقة، مع جبن إضافي ولحوم وقشرة سميكة." at bounding box center [326, 164] width 148 height 24
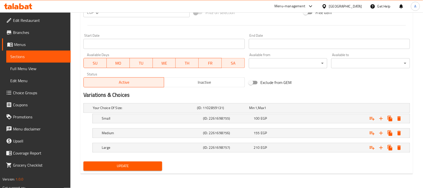
type textarea "طبق مستوحى من الأطباق العميقة، مع جبن إضافي ولحوم وعجينة سميكة."
click at [158, 173] on div "Update Chicago italian pizza Change Image Size: 1200 x 800 px / Image formats: …" at bounding box center [246, 11] width 333 height 325
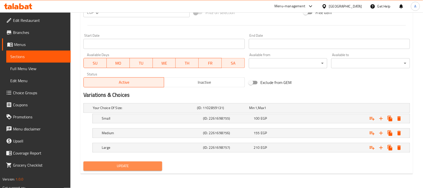
click at [153, 165] on span "Update" at bounding box center [122, 166] width 71 height 6
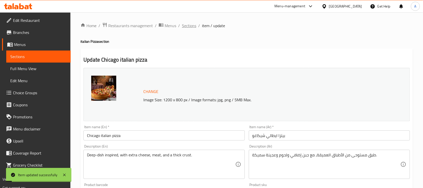
click at [187, 27] on span "Sections" at bounding box center [189, 26] width 14 height 6
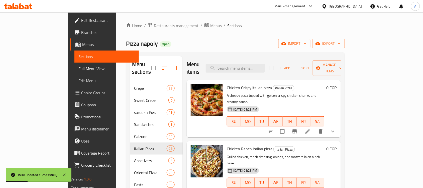
click at [257, 71] on div "Menu items Add Sort Manage items" at bounding box center [264, 68] width 154 height 24
click at [256, 64] on input "search" at bounding box center [235, 68] width 59 height 9
paste input "Kabar Chora Pizza"
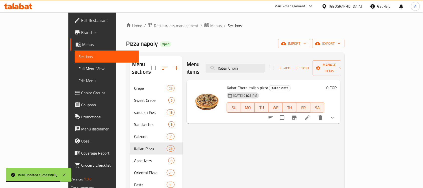
type input "Kabar Chora"
click at [315, 113] on li at bounding box center [308, 117] width 14 height 9
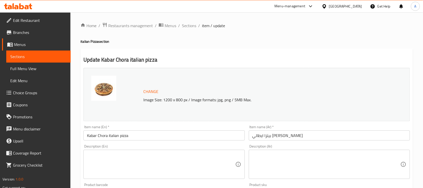
click at [169, 150] on div "Description (En)" at bounding box center [163, 163] width 161 height 29
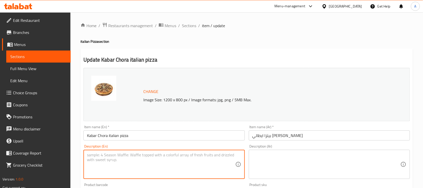
paste textarea "A specialty pizza with spicy sausage and a mix of peppers."
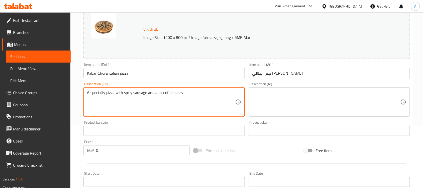
scroll to position [63, 0]
type textarea "A specialty pizza with spicy sausage and a mix of peppers."
click at [290, 99] on textarea at bounding box center [326, 101] width 148 height 24
paste textarea "بيتزا مميزة تحتوي على نقانق حارة ومزيج من الفلفل."
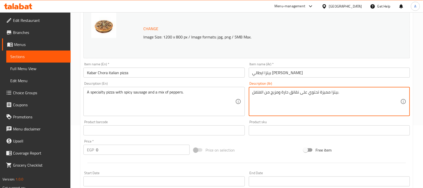
click at [326, 92] on textarea "بيتزا مميزة تحتوي على نقانق حارة ومزيج من الفلفل." at bounding box center [326, 101] width 148 height 24
click at [294, 93] on textarea "بيتزا سبيشاليتي تحتوي على نقانق حارة ومزيج من الفلفل." at bounding box center [326, 101] width 148 height 24
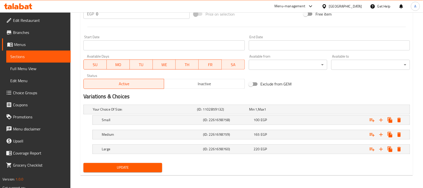
scroll to position [200, 0]
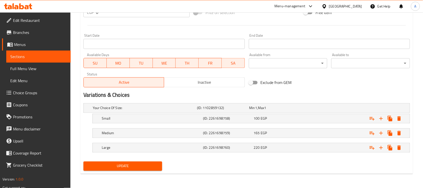
type textarea "بيتزا سبيشاليتي تحتوي على سجق حارة ومزيج من الفلفل."
click at [144, 164] on span "Update" at bounding box center [122, 166] width 71 height 6
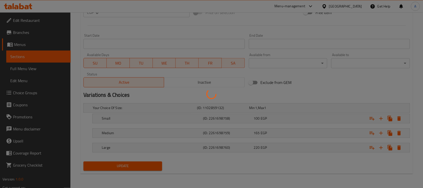
scroll to position [0, 0]
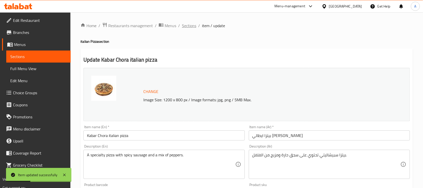
click at [186, 26] on span "Sections" at bounding box center [189, 26] width 14 height 6
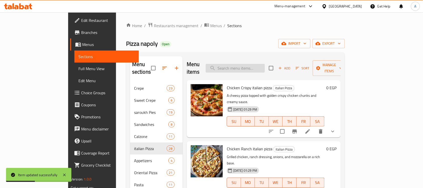
click at [241, 64] on input "search" at bounding box center [235, 68] width 59 height 9
paste input "Smoked Turkey Pizza"
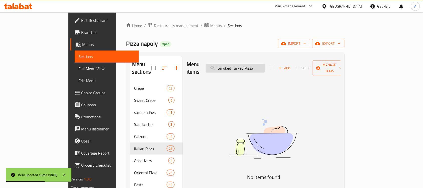
click at [265, 66] on input "Smoked Turkey Pizza" at bounding box center [235, 68] width 59 height 9
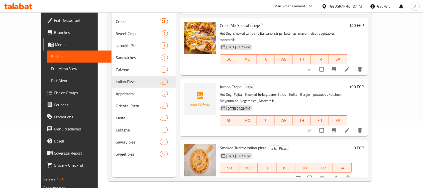
scroll to position [70, 0]
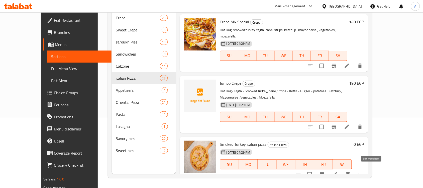
type input "Smoked [GEOGRAPHIC_DATA]"
click at [337, 172] on icon at bounding box center [335, 174] width 5 height 5
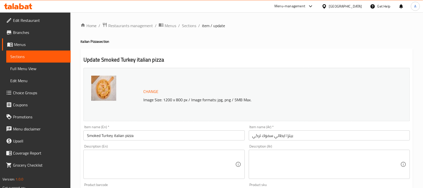
click at [192, 152] on div "Description (En)" at bounding box center [163, 163] width 161 height 29
paste textarea "Smoked turkey slices with mushrooms and mozzarella."
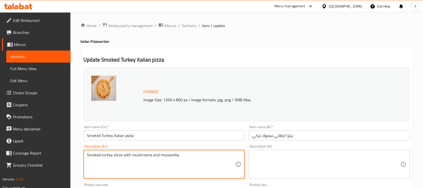
type textarea "Smoked turkey slices with mushrooms and mozzarella."
click at [270, 165] on textarea at bounding box center [326, 164] width 148 height 24
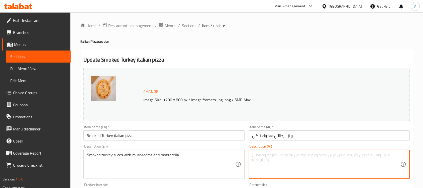
paste textarea "شرائح الديك الرومي المدخن مع الفطر والموزاريلا."
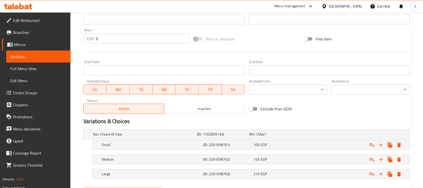
scroll to position [200, 0]
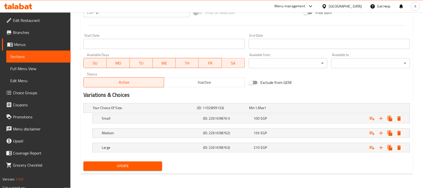
type textarea "شرائح الديك الرومي المدخن مع الفطر والموزاريلا."
click at [126, 166] on span "Update" at bounding box center [122, 166] width 71 height 6
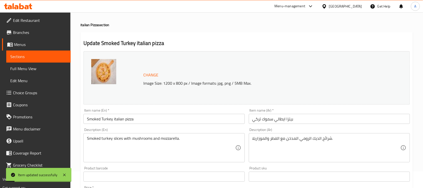
scroll to position [0, 0]
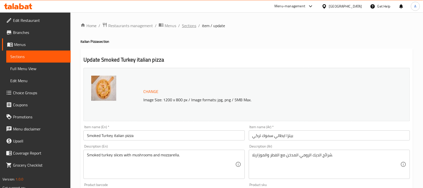
click at [191, 26] on span "Sections" at bounding box center [189, 26] width 14 height 6
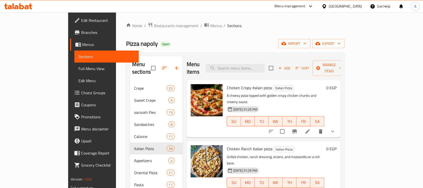
click at [255, 69] on div "Menu items Add Sort Manage items" at bounding box center [264, 68] width 154 height 24
click at [255, 66] on input "search" at bounding box center [235, 68] width 59 height 9
paste input "Salami Pizza"
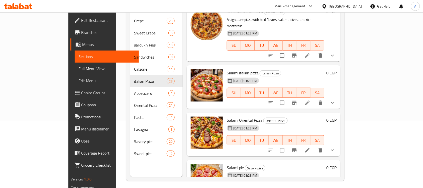
scroll to position [70, 0]
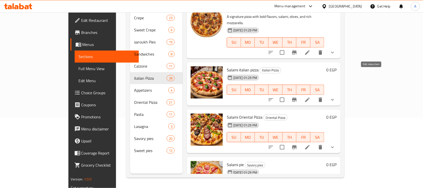
type input "Salami"
click at [311, 97] on icon at bounding box center [308, 100] width 6 height 6
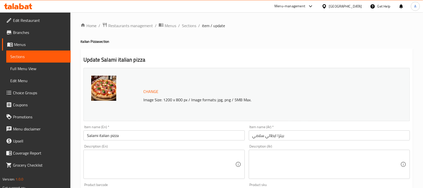
click at [185, 157] on textarea at bounding box center [161, 164] width 148 height 24
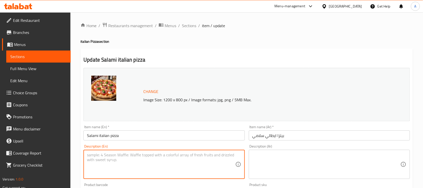
paste textarea "Classic Italian salami with cheese and oregano."
type textarea "Classic Italian salami with cheese and oregano."
click at [271, 157] on textarea at bounding box center [326, 164] width 148 height 24
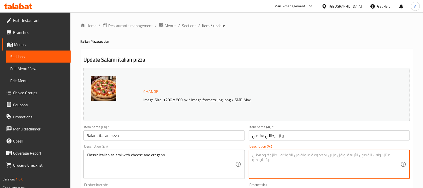
paste textarea "سلامي [DEMOGRAPHIC_DATA] كلاسيكي مع الجبن والزعتر."
click at [330, 156] on textarea "سلامي [DEMOGRAPHIC_DATA] كلاسيكي مع الجبن والزعتر." at bounding box center [326, 164] width 148 height 24
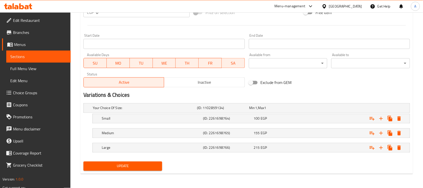
type textarea "سلامي [DEMOGRAPHIC_DATA] كلاسيكي مع الجبن والزعتر بري"
click at [137, 170] on button "Update" at bounding box center [122, 165] width 79 height 9
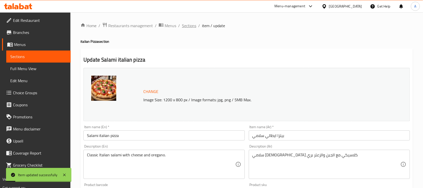
click at [187, 26] on span "Sections" at bounding box center [189, 26] width 14 height 6
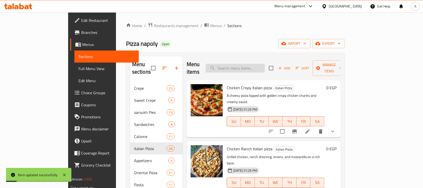
click at [243, 68] on input "search" at bounding box center [235, 68] width 59 height 9
paste input "Super Supreme Pizza"
type input "Super Supreme"
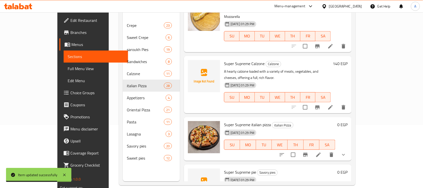
scroll to position [70, 0]
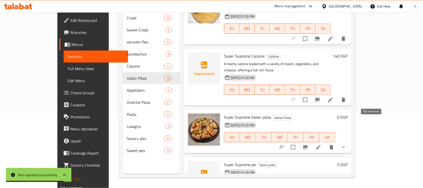
click at [322, 144] on icon at bounding box center [319, 147] width 6 height 6
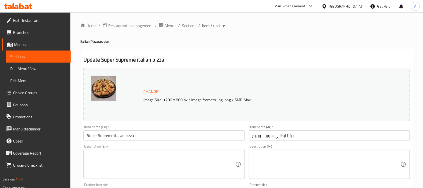
click at [184, 166] on textarea at bounding box center [161, 164] width 148 height 24
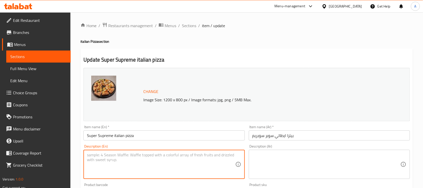
paste textarea "A feast of chicken, beef, sausage, peppers, and olives."
type textarea "A feast of chicken, beef, sausage, peppers, and olives."
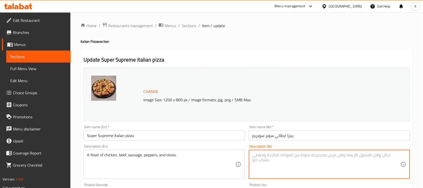
click at [277, 159] on textarea at bounding box center [326, 164] width 148 height 24
paste textarea "وليمة من الدجاج واللحم البقري والنقانق والفلفل والزيتون."
drag, startPoint x: 293, startPoint y: 154, endPoint x: 281, endPoint y: 155, distance: 11.8
click at [281, 155] on textarea "وليمة من الدجاج واللحم البقري والنقانق والفلفل والزيتون." at bounding box center [326, 164] width 148 height 24
type textarea "وليمة من الدجاج واللحم البقري وسجق والفلفل والزيتون."
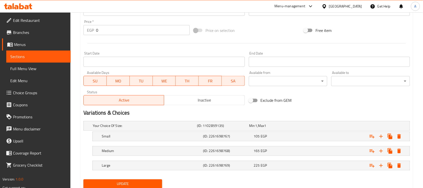
scroll to position [200, 0]
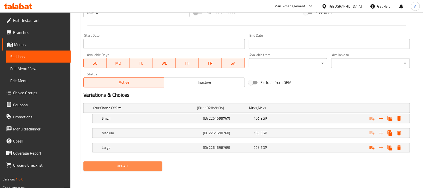
click at [135, 167] on span "Update" at bounding box center [122, 166] width 71 height 6
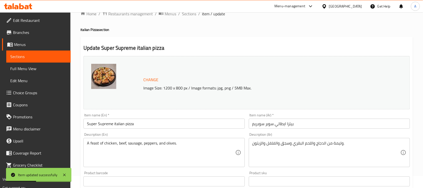
scroll to position [0, 0]
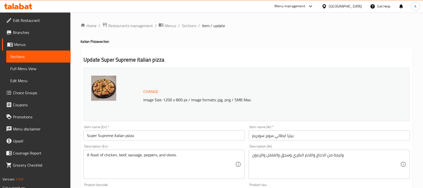
drag, startPoint x: 189, startPoint y: 23, endPoint x: 115, endPoint y: 0, distance: 77.9
click at [189, 23] on span "Sections" at bounding box center [189, 26] width 14 height 6
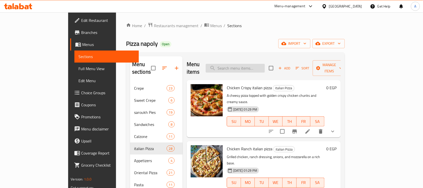
click at [249, 64] on input "search" at bounding box center [235, 68] width 59 height 9
paste input "Cheese Pizza"
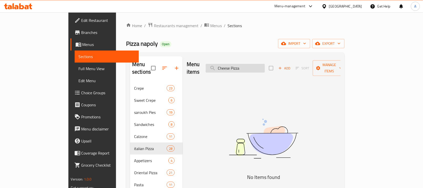
click at [259, 64] on input "Cheese Pizza" at bounding box center [235, 68] width 59 height 9
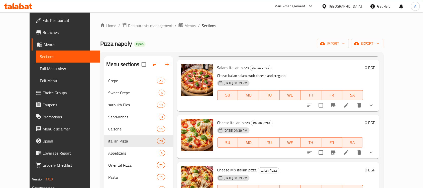
scroll to position [1065, 0]
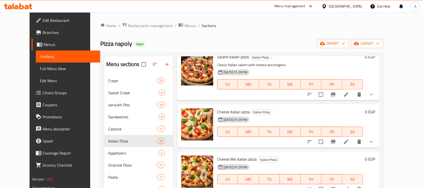
type input "Cheese"
click at [349, 138] on icon at bounding box center [346, 141] width 6 height 6
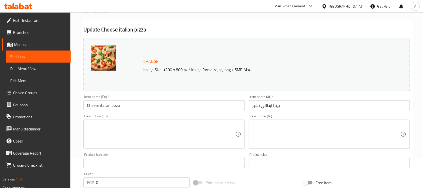
scroll to position [63, 0]
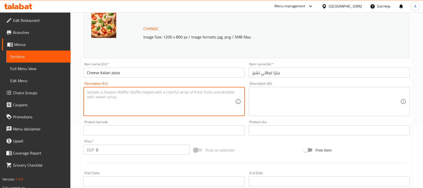
click at [152, 106] on textarea at bounding box center [161, 101] width 148 height 24
paste textarea "The timeless favorite with melted mozzarella and rich tomato sauce."
type textarea "The timeless favorite with melted mozzarella and rich tomato sauce."
click at [291, 98] on textarea at bounding box center [326, 101] width 148 height 24
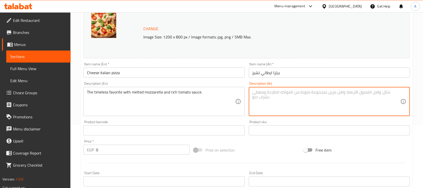
paste textarea "الطبق المفضل على مر الزمن مع جبن الموزاريلا المذاب وصلصة الطماطم الغنية."
click at [375, 92] on textarea "الطبق المفضل على مر الزمن مع جبن الموزاريلا المذاب وصلصة الطماطم الغنية." at bounding box center [326, 101] width 148 height 24
click at [324, 90] on textarea "المفضل على مر الزمن مع جبن الموزاريلا المذاب وصلصة الطماطم الغنية." at bounding box center [326, 101] width 148 height 24
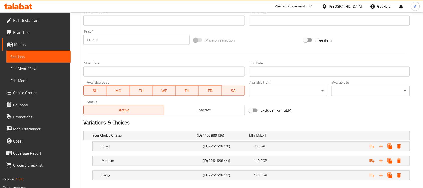
scroll to position [200, 0]
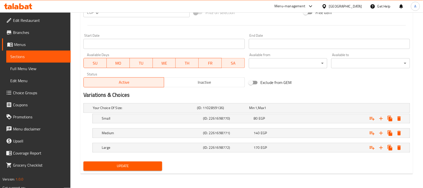
type textarea "المفضل على مر الزمن مع الموزاريلا المذاب وصلصة الطماطم الغنية."
click at [150, 166] on span "Update" at bounding box center [122, 166] width 71 height 6
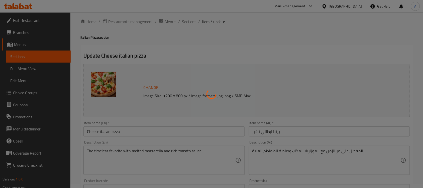
scroll to position [0, 0]
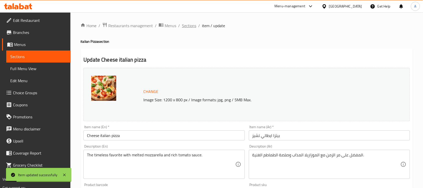
click at [183, 25] on span "Sections" at bounding box center [189, 26] width 14 height 6
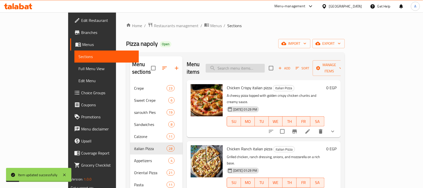
click at [259, 64] on input "search" at bounding box center [235, 68] width 59 height 9
paste input "Fungi Pizza"
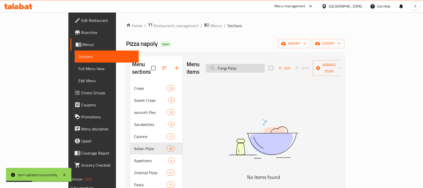
click at [257, 65] on input "Fungi Pizza" at bounding box center [235, 68] width 59 height 9
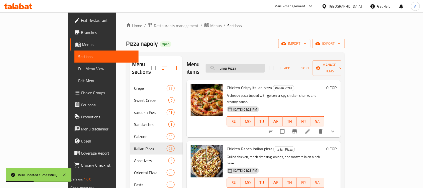
click at [257, 65] on input "Fungi Pizza" at bounding box center [235, 68] width 59 height 9
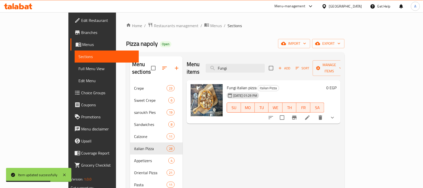
type input "Fungi"
click at [315, 113] on li at bounding box center [308, 117] width 14 height 9
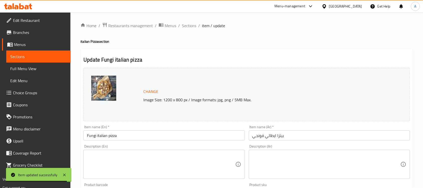
click at [138, 165] on textarea at bounding box center [161, 164] width 148 height 24
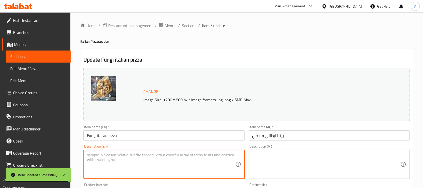
paste textarea "Fresh mushrooms layered over mozzarella and herbs."
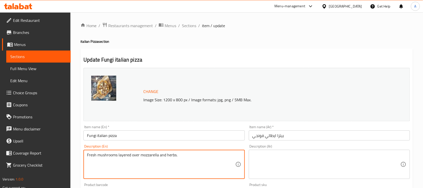
type textarea "Fresh mushrooms layered over mozzarella and herbs."
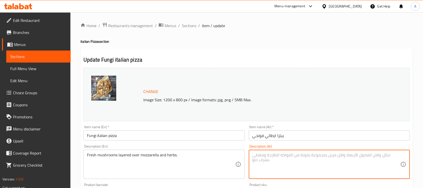
click at [272, 162] on textarea at bounding box center [326, 164] width 148 height 24
paste textarea "فطر طازج مغطى بجبنة الموزاريلا والأعشاب."
click at [290, 157] on textarea "فطر طازج مغطى بجبنة الموزاريلا والأعشاب." at bounding box center [326, 164] width 148 height 24
click at [285, 156] on textarea "فطر طازج مغطى بالموزاريلا والأعشاب." at bounding box center [326, 164] width 148 height 24
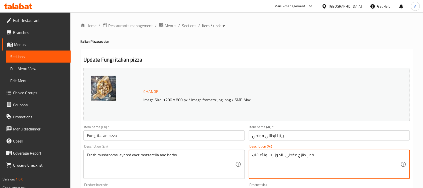
click at [292, 153] on textarea "فطر طازج مغطى بالموزاريلا والأعشاب." at bounding box center [326, 164] width 148 height 24
click at [282, 156] on textarea "فطر طازج لايرد بالموزاريلا والأعشاب." at bounding box center [326, 164] width 148 height 24
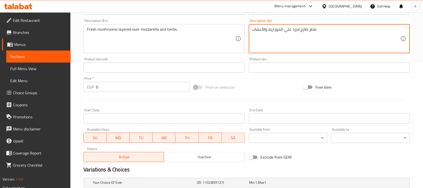
scroll to position [200, 0]
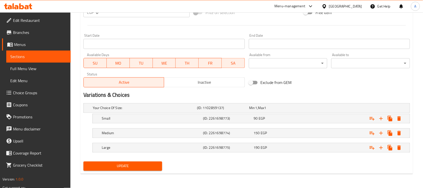
type textarea "فطر طازج لايرد علي الموزاريلا والأعشاب."
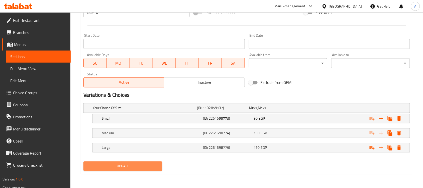
click at [151, 165] on span "Update" at bounding box center [122, 166] width 71 height 6
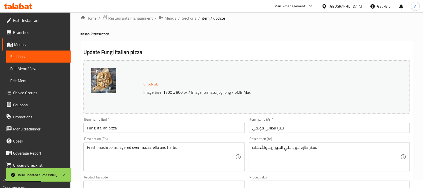
scroll to position [0, 0]
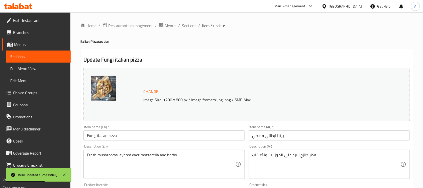
drag, startPoint x: 194, startPoint y: 22, endPoint x: 154, endPoint y: 2, distance: 44.4
click at [194, 23] on span "Sections" at bounding box center [189, 26] width 14 height 6
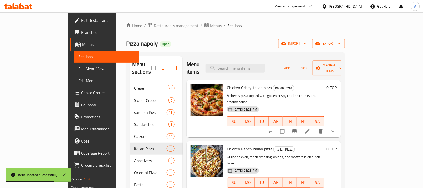
click at [248, 58] on div "Menu items Add Sort Manage items" at bounding box center [264, 68] width 154 height 24
click at [250, 68] on input "search" at bounding box center [235, 68] width 59 height 9
paste input "Cheese Mix Pizza"
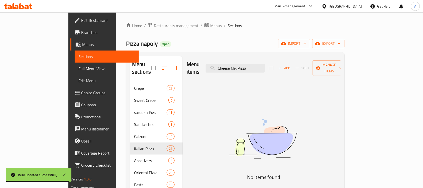
click at [263, 59] on div "Menu items Cheese Mix Pizza Add Sort Manage items" at bounding box center [264, 68] width 154 height 24
click at [265, 65] on input "Cheese Mix Pizza" at bounding box center [235, 68] width 59 height 9
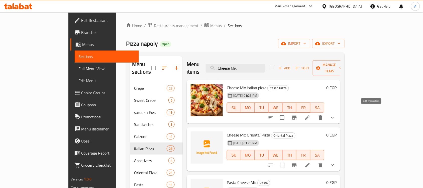
type input "Cheese Mix"
click at [311, 114] on icon at bounding box center [308, 117] width 6 height 6
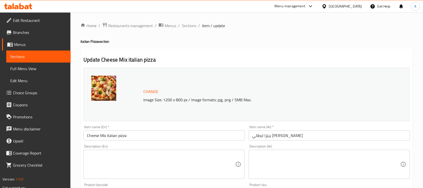
click at [172, 159] on textarea at bounding box center [161, 164] width 148 height 24
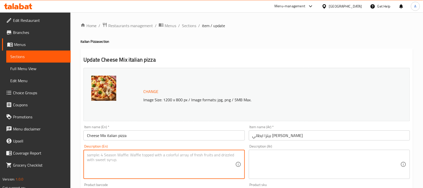
paste textarea "A blend of mozzarella, cheddar, and creamy cheeses."
type textarea "A blend of mozzarella, cheddar, and creamy cheeses."
click at [279, 155] on textarea at bounding box center [326, 164] width 148 height 24
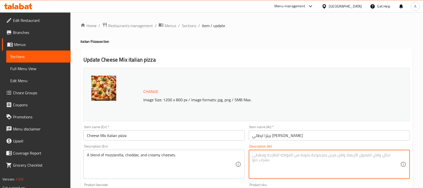
paste textarea "مزيج من جبن الموزاريلا والشيدر وال[PERSON_NAME]."
click at [313, 154] on textarea "مزيج من جبن الموزاريلا والشيدر وال[PERSON_NAME]." at bounding box center [326, 164] width 148 height 24
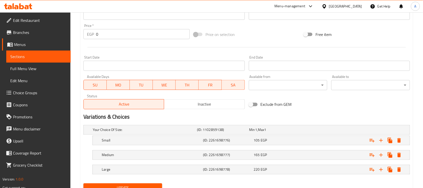
scroll to position [200, 0]
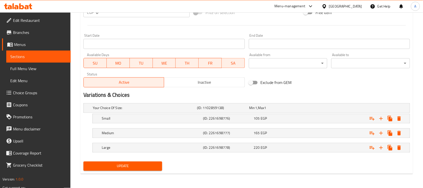
type textarea "مزيج من الموزاريلا والشيدر وال[PERSON_NAME]."
click at [135, 162] on button "Update" at bounding box center [122, 165] width 79 height 9
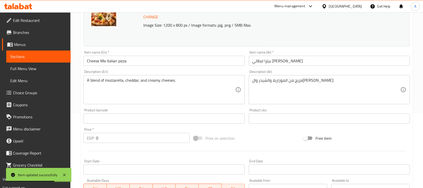
scroll to position [0, 0]
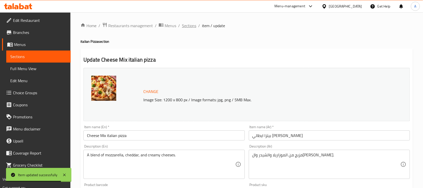
click at [189, 28] on span "Sections" at bounding box center [189, 26] width 14 height 6
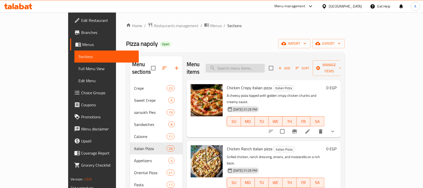
click at [247, 65] on input "search" at bounding box center [235, 68] width 59 height 9
paste input "[PERSON_NAME]"
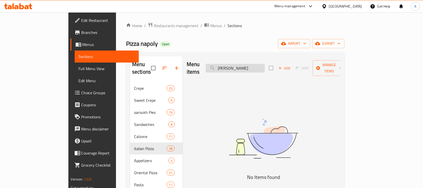
click at [265, 64] on input "[PERSON_NAME]" at bounding box center [235, 68] width 59 height 9
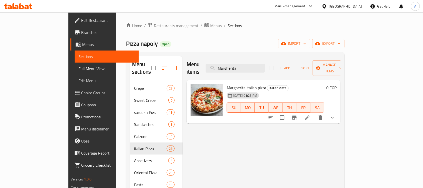
type input "Margherita"
click at [315, 113] on li at bounding box center [308, 117] width 14 height 9
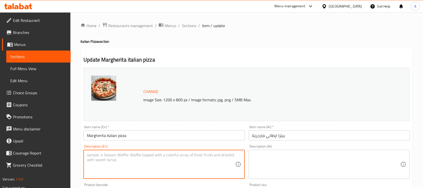
click at [169, 159] on textarea at bounding box center [161, 164] width 148 height 24
paste textarea "Classic pizza with tomato, mozzarella, and basil."
type textarea "Classic pizza with tomato, mozzarella, and basil."
click at [272, 157] on textarea at bounding box center [326, 164] width 148 height 24
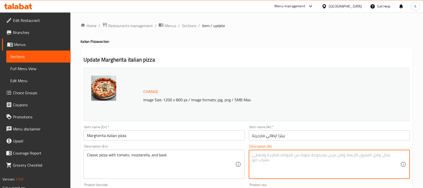
paste textarea "بيتزا كلاسيكية مع الطماطم والموزاريلا والريحان."
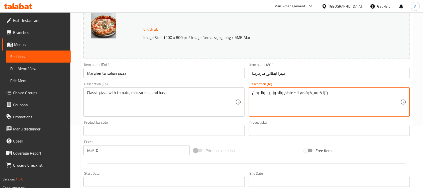
type textarea "بيتزا كلاسيكية مع الطماطم والموزاريلا والريحان."
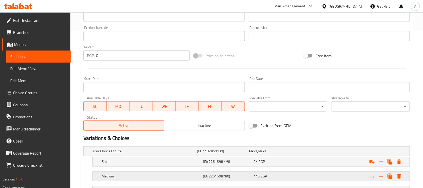
drag, startPoint x: 120, startPoint y: 158, endPoint x: 112, endPoint y: 172, distance: 16.2
click at [113, 170] on div "Change Image Size: 1200 x 800 px / Image formats: jpg, png / 5MB Max. Item name…" at bounding box center [246, 62] width 331 height 306
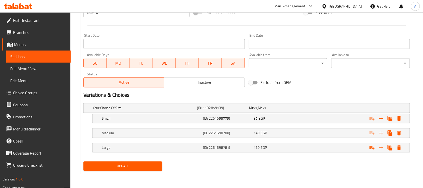
click at [120, 167] on span "Update" at bounding box center [122, 166] width 71 height 6
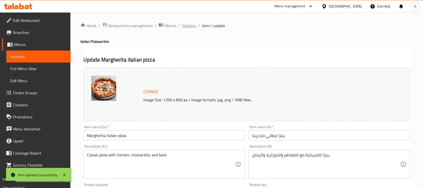
click at [186, 27] on span "Sections" at bounding box center [189, 26] width 14 height 6
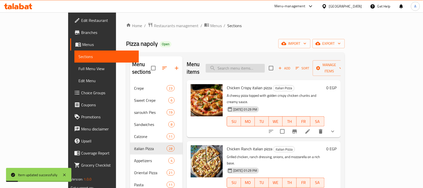
click at [251, 66] on input "search" at bounding box center [235, 68] width 59 height 9
paste input "Napoli Pizza"
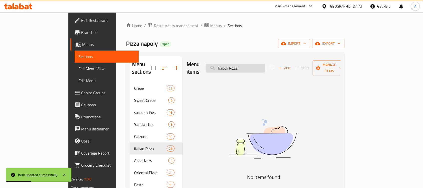
click at [257, 64] on input "Napoli Pizza" at bounding box center [235, 68] width 59 height 9
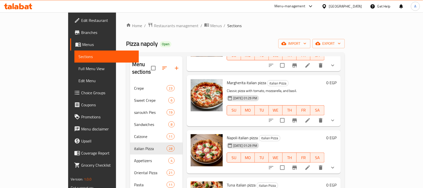
scroll to position [1257, 0]
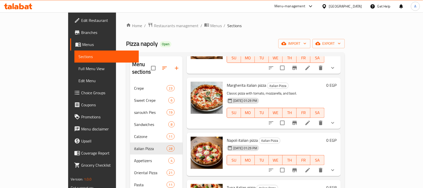
type input "[GEOGRAPHIC_DATA]"
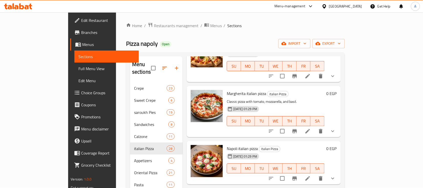
scroll to position [1226, 0]
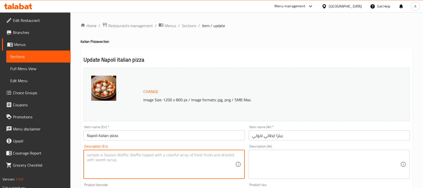
click at [145, 156] on textarea at bounding box center [161, 164] width 148 height 24
paste textarea "Napoli Pizza"
click at [128, 157] on textarea "Napoli Pizza" at bounding box center [161, 164] width 148 height 24
click at [129, 156] on textarea "Napoli Pizza" at bounding box center [161, 164] width 148 height 24
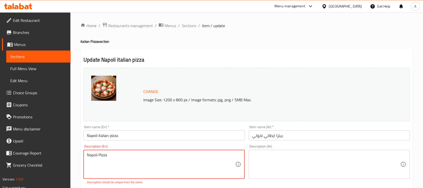
click at [129, 156] on textarea "Napoli Pizza" at bounding box center [161, 164] width 148 height 24
paste textarea "Traditional Neapolitan-style with anchovies, olives, and mozzarella."
type textarea "Traditional Neapolitan-style with anchovies, olives, and mozzarella."
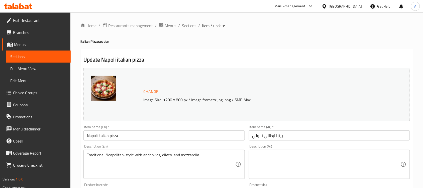
click at [235, 145] on div "Description (En) Traditional Neapolitan-style with anchovies, olives, and mozza…" at bounding box center [163, 161] width 161 height 34
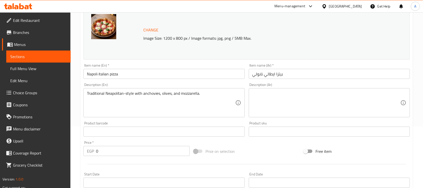
scroll to position [63, 0]
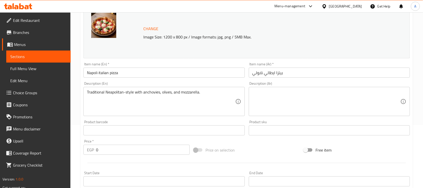
click at [286, 107] on textarea at bounding box center [326, 101] width 148 height 24
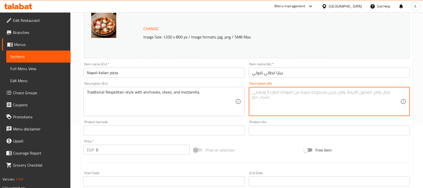
paste textarea "على الطريقة النابولية التقليدية مع الأنشوجة والزيتون والموزاريلا."
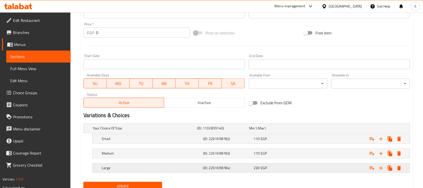
scroll to position [188, 0]
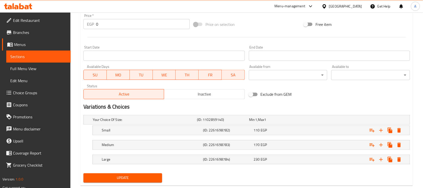
type textarea "على الطريقة النابولية التقليدية مع الأنشوجة والزيتون والموزاريلا."
click at [140, 177] on span "Update" at bounding box center [122, 177] width 71 height 6
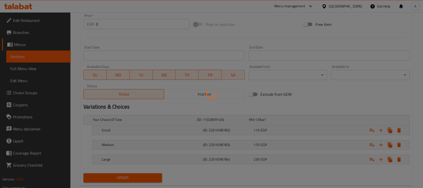
scroll to position [0, 0]
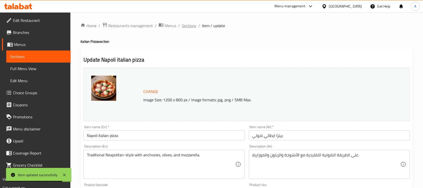
click at [191, 26] on span "Sections" at bounding box center [189, 26] width 14 height 6
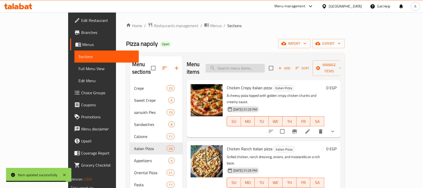
click at [252, 65] on input "search" at bounding box center [235, 68] width 59 height 9
paste input "Tuna Pizza"
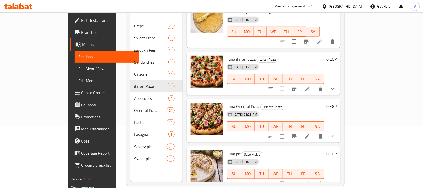
scroll to position [63, 0]
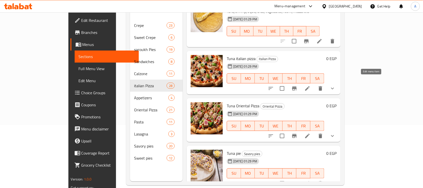
type input "Tuna"
click at [301, 85] on button "Branch-specific-item" at bounding box center [295, 88] width 12 height 12
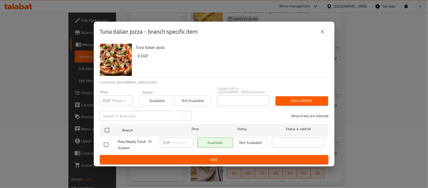
click at [365, 90] on div "Tuna italian pizza - branch specific item Tuna italian pizza 0 EGP Current time…" at bounding box center [214, 94] width 428 height 188
click at [320, 32] on icon "close" at bounding box center [322, 32] width 6 height 6
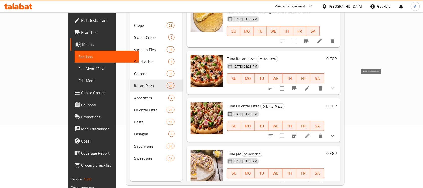
click at [311, 85] on icon at bounding box center [308, 88] width 6 height 6
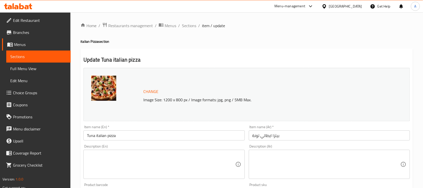
click at [182, 161] on textarea at bounding box center [161, 164] width 148 height 24
paste textarea "Tuna Pizza"
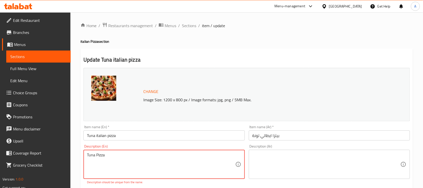
click at [211, 153] on textarea "Tuna Pizza" at bounding box center [161, 164] width 148 height 24
paste textarea "Flaked tuna with onions, olives, and cheese."
type textarea "Flaked tuna with onions, olives, and cheese."
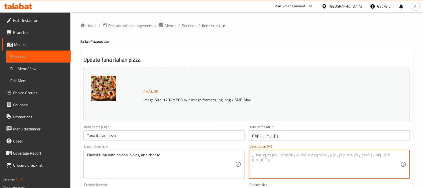
click at [296, 158] on textarea at bounding box center [326, 164] width 148 height 24
paste textarea "تونة متقشرة مع البصل والزيتون والجبن."
click at [303, 155] on textarea "تونة متقشرة مع البصل والزيتون والجبن." at bounding box center [326, 164] width 148 height 24
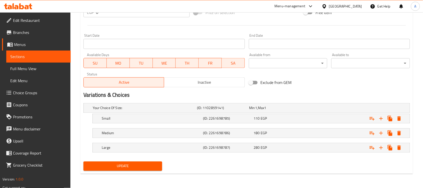
type textarea "تونة فلاكد مع البصل والزيتون والجبن."
click at [137, 164] on span "Update" at bounding box center [122, 166] width 71 height 6
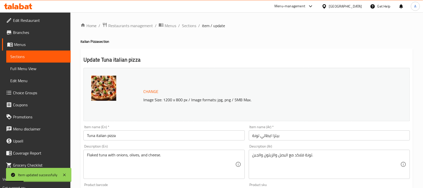
drag, startPoint x: 190, startPoint y: 24, endPoint x: 110, endPoint y: 1, distance: 82.7
click at [190, 24] on span "Sections" at bounding box center [189, 26] width 14 height 6
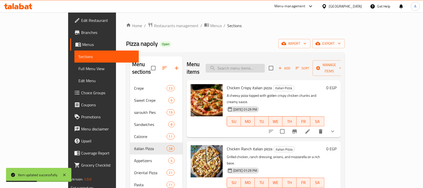
click at [255, 66] on input "search" at bounding box center [235, 68] width 59 height 9
paste input "Shrimp Pizza"
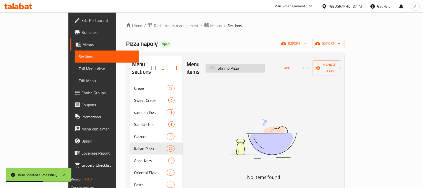
click at [259, 66] on input "Shrimp Pizza" at bounding box center [235, 68] width 59 height 9
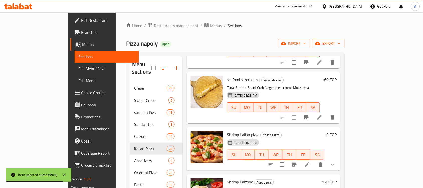
scroll to position [94, 0]
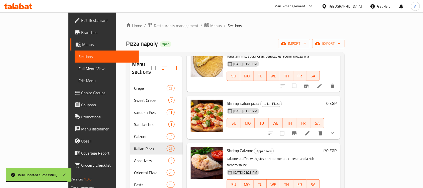
type input "Shrimp"
click at [315, 128] on li at bounding box center [308, 132] width 14 height 9
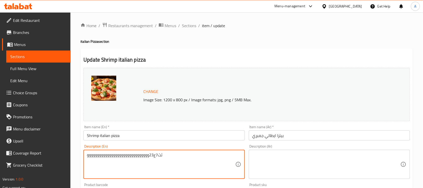
type textarea "ثث7ع23وووووووووووووووووووووووووووووووص"
click at [187, 157] on textarea "ثث7ع23وووووووووووووووووووووووووووووووص" at bounding box center [161, 164] width 148 height 24
paste textarea "Juicy shrimp baked with garlic, mozzarella, and fresh herbs."
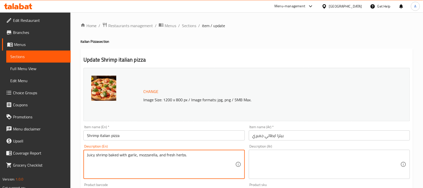
type textarea "Juicy shrimp baked with garlic, mozzarella, and fresh herbs."
click at [293, 161] on textarea at bounding box center [326, 164] width 148 height 24
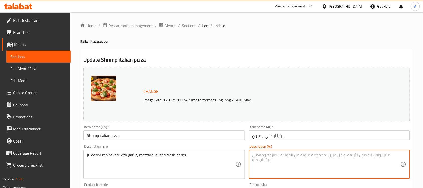
paste textarea "روبيان شهي مخبوز مع الثوم والموزاريلا والأعشاب الطازجة."
click at [330, 156] on textarea "روبيان شهي مخبوز مع الثوم والموزاريلا والأعشاب الطازجة." at bounding box center [326, 164] width 148 height 24
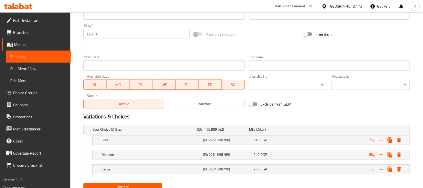
scroll to position [200, 0]
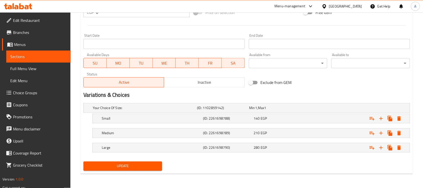
type textarea "روبيان جوسي مخبوز مع الثوم والموزاريلا والأعشاب الطازجة."
click at [129, 166] on span "Update" at bounding box center [122, 166] width 71 height 6
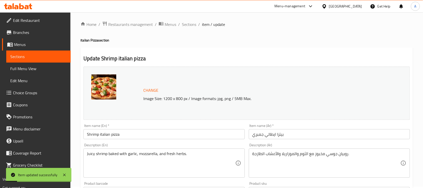
scroll to position [0, 0]
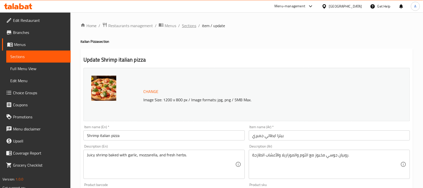
click at [193, 24] on span "Sections" at bounding box center [189, 26] width 14 height 6
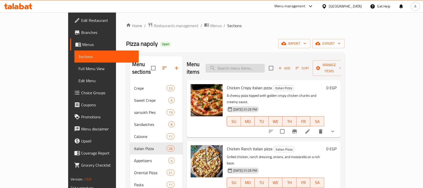
click at [265, 65] on input "search" at bounding box center [235, 68] width 59 height 9
paste input "Pescatore Pizza"
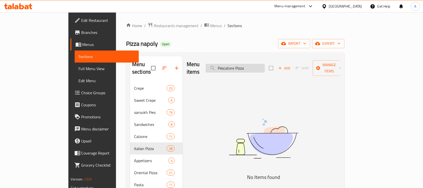
click at [265, 66] on input "Pescatore Pizza" at bounding box center [235, 68] width 59 height 9
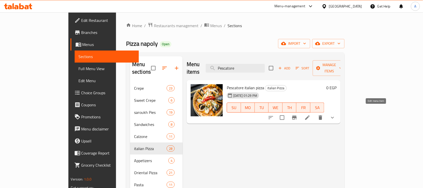
type input "Pescatore"
click at [310, 115] on icon at bounding box center [307, 117] width 5 height 5
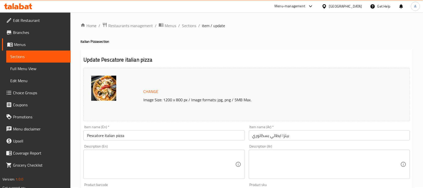
click at [150, 167] on textarea at bounding box center [161, 164] width 148 height 24
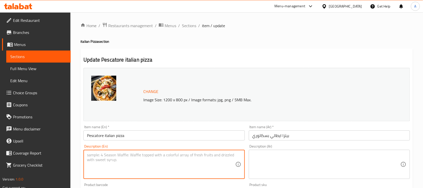
paste textarea "A fisherman’s delight of assorted seafood toppings."
type textarea "A fisherman’s delight of assorted seafood toppings."
click at [280, 162] on textarea at bounding box center [326, 164] width 148 height 24
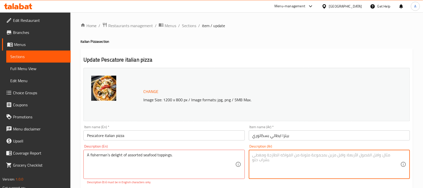
paste textarea "متعة الصيادين من مجموعة متنوعة من المأكولات البحرية."
type textarea "متعة الصيادين من مجموعة متنوعة من المأكولات البحرية."
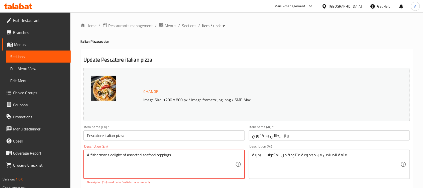
click at [137, 142] on div "Item name (En)   * Pescatore italian pizza Item name (En) *" at bounding box center [163, 132] width 165 height 19
drag, startPoint x: 127, startPoint y: 154, endPoint x: 85, endPoint y: 151, distance: 42.2
type textarea "assorted seafood toppings."
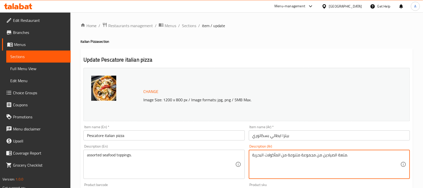
drag, startPoint x: 315, startPoint y: 155, endPoint x: 347, endPoint y: 154, distance: 31.4
type textarea "مجموعة متنوعة من المأكولات البحرية."
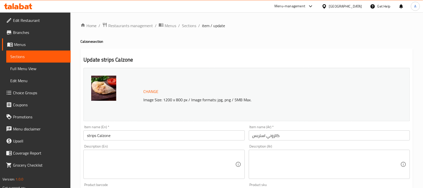
paste textarea "Folded pizza stuffed with crispy chicken strips, mozzarella, and flavorful sauc…"
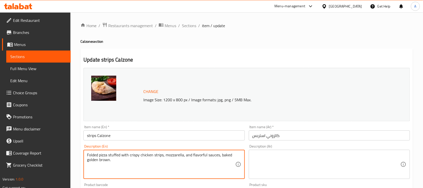
type textarea "Folded pizza stuffed with crispy chicken strips, mozzarella, and flavorful sauc…"
click at [150, 156] on textarea "Folded pizza stuffed with crispy chicken strips, mozzarella, and flavorful sauc…" at bounding box center [161, 164] width 148 height 24
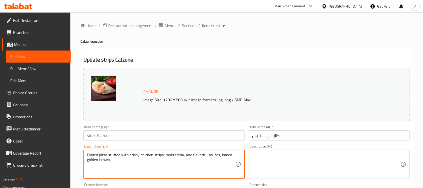
click at [155, 165] on textarea "Folded pizza stuffed with crispy chicken strips, mozzarella, and flavorful sauc…" at bounding box center [161, 164] width 148 height 24
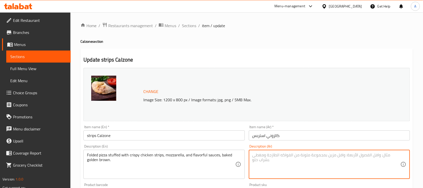
click at [275, 160] on textarea at bounding box center [326, 164] width 148 height 24
paste textarea "بيتزا مطوية محشوة بشرائح دجاج مقرمشة، وجبنة موزاريلا، وصلصات لذيذة، تُخبز حتى ت…"
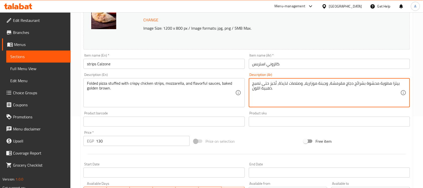
scroll to position [72, 0]
click at [354, 83] on textarea "بيتزا مطوية محشوة بشرائح دجاج مقرمشة، وجبنة موزاريلا، وصلصات لذيذة، تُخبز حتى ت…" at bounding box center [326, 92] width 148 height 24
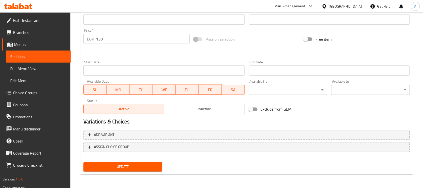
type textarea "بيتزا مطوية محشوة باستربس دجاج مقرمشة، وجبنة موزاريلا، وصلصات لذيذة، تُخبز حتى …"
click at [161, 168] on button "Update" at bounding box center [122, 166] width 79 height 9
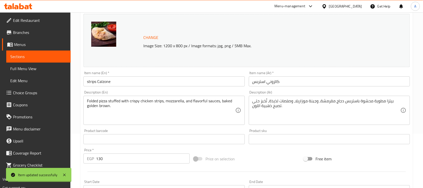
scroll to position [0, 0]
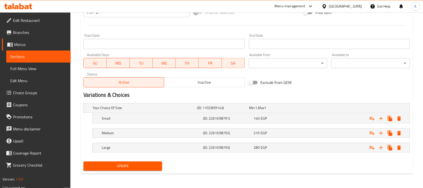
type textarea "مجموعة متنوعة من المأكولات البحرية."
drag, startPoint x: 147, startPoint y: 166, endPoint x: 167, endPoint y: 163, distance: 20.7
click at [147, 166] on span "Update" at bounding box center [122, 166] width 71 height 6
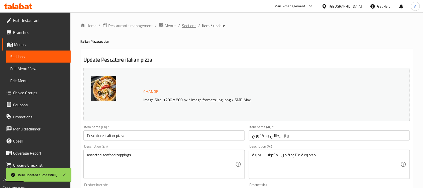
click at [188, 26] on span "Sections" at bounding box center [189, 26] width 14 height 6
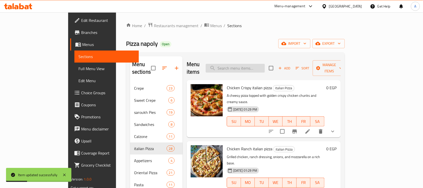
click at [261, 64] on input "search" at bounding box center [235, 68] width 59 height 9
paste input "Seafood Pizza"
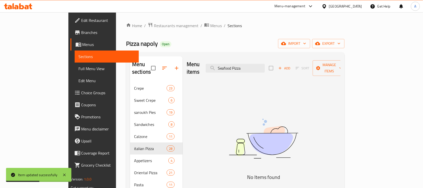
click at [262, 59] on div "Menu items Seafood Pizza Add Sort Manage items" at bounding box center [264, 68] width 154 height 24
click at [262, 64] on input "Seafood Pizza" at bounding box center [235, 68] width 59 height 9
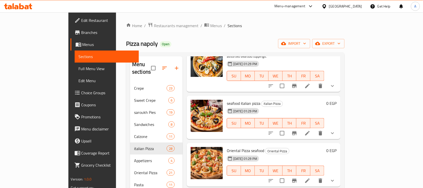
scroll to position [63, 0]
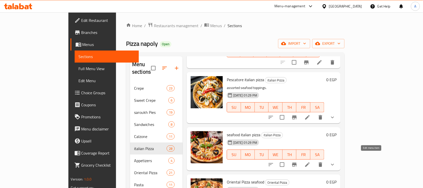
type input "Seafood"
click at [311, 161] on icon at bounding box center [308, 164] width 6 height 6
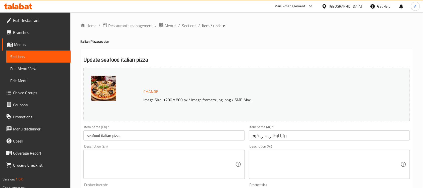
click at [175, 154] on textarea at bounding box center [161, 164] width 148 height 24
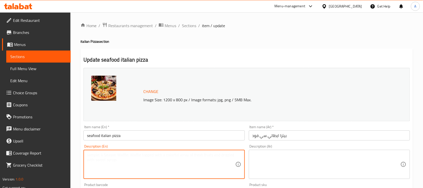
paste textarea "A medley of shrimp, calamari, and fish with cheese and herbs."
type textarea "A medley of shrimp, calamari, and fish with cheese and herbs."
click at [293, 157] on textarea at bounding box center [326, 164] width 148 height 24
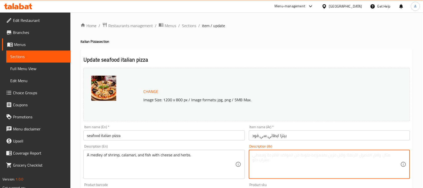
paste textarea "مزيج من الروبيان والحبار والأسماك مع الجبن والأعشاب."
click at [306, 151] on div "مزيج من الروبيان والحبار والأسماك مع الجبن والأعشاب. Description (Ar)" at bounding box center [329, 163] width 161 height 29
click at [308, 157] on textarea "مزيج من الروبيان والحبار والأسماك مع الجبن والأعشاب." at bounding box center [326, 164] width 148 height 24
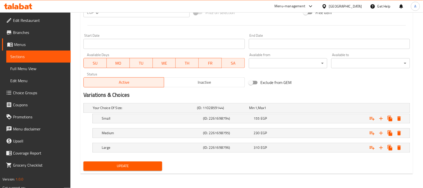
type textarea "مزيج من الروبيان وكاليماري والأسماك مع الجبن والأعشاب."
click at [137, 164] on span "Update" at bounding box center [122, 166] width 71 height 6
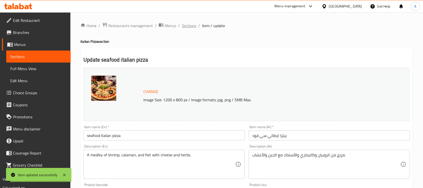
click at [187, 24] on span "Sections" at bounding box center [189, 26] width 14 height 6
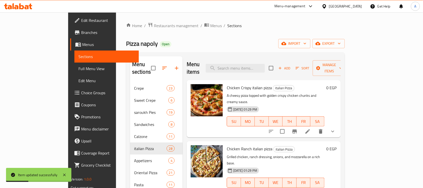
click at [259, 72] on div "Menu items Add Sort Manage items" at bounding box center [264, 68] width 154 height 24
click at [259, 65] on input "search" at bounding box center [235, 68] width 59 height 9
paste input "Chicken Oriental Pizza"
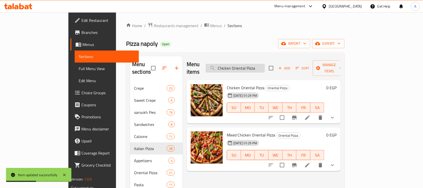
click at [265, 64] on input "Chicken Oriental Pizza" at bounding box center [235, 68] width 59 height 9
type input "Chicken Oriental"
click at [311, 114] on icon at bounding box center [308, 117] width 6 height 6
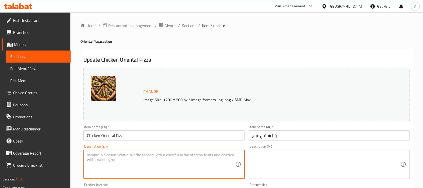
click at [156, 171] on textarea at bounding box center [161, 164] width 148 height 24
paste textarea "Grilled chicken with oriental spices on a cheesy base."
type textarea "Grilled chicken with oriental spices on a cheesy base."
click at [295, 160] on textarea at bounding box center [326, 164] width 148 height 24
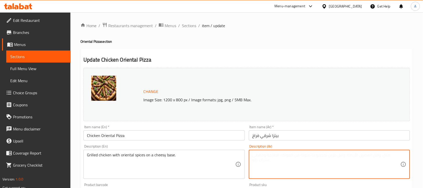
paste textarea "دجاج مشوي مع بهارات شرقية على قاعدة جبن."
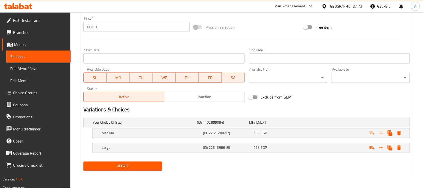
type textarea "دجاج مشوي مع بهارات شرقية على قاعدة جبن."
click at [130, 167] on span "Update" at bounding box center [122, 166] width 71 height 6
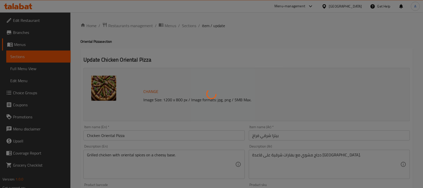
click at [235, 38] on div at bounding box center [211, 94] width 423 height 188
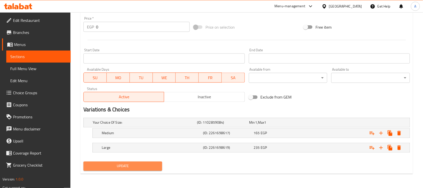
click at [131, 165] on span "Update" at bounding box center [122, 166] width 71 height 6
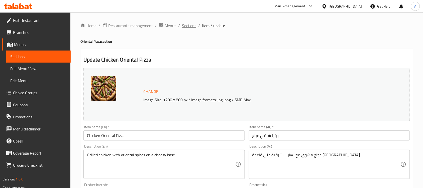
click at [189, 26] on span "Sections" at bounding box center [189, 26] width 14 height 6
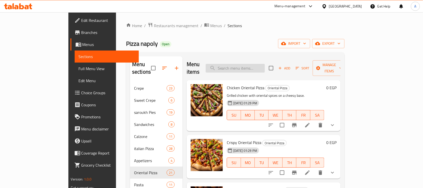
click at [244, 64] on input "search" at bounding box center [235, 68] width 59 height 9
paste input "Crispy Oriental Pizza"
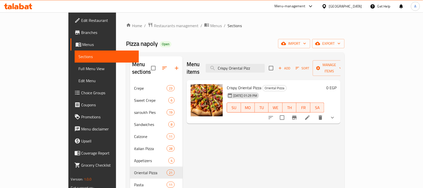
type input "Crispy Oriental Pizz"
click at [310, 115] on icon at bounding box center [307, 117] width 5 height 5
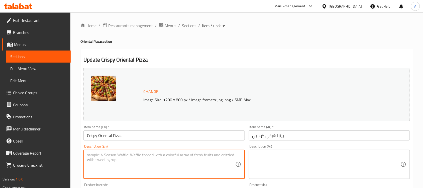
click at [146, 156] on textarea at bounding box center [161, 164] width 148 height 24
paste textarea "Crunchy chicken bites paired with oriental herbs and mozzarella"
type textarea "Crunchy chicken bites paired with oriental herbs and mozzarella"
click at [297, 162] on textarea at bounding box center [326, 164] width 148 height 24
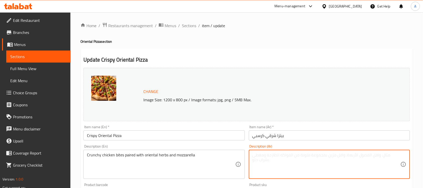
paste textarea "قطع دجاج مقرمشة مع أعشاب شرقية وجبنة موزاريلا"
click at [332, 155] on textarea "قطع دجاج مقرمشة مع أعشاب شرقية وجبنة موزاريلا" at bounding box center [326, 164] width 148 height 24
click at [304, 156] on textarea "بايت دجاج مقرمشة مع أعشاب شرقية وجبنة موزاريلا" at bounding box center [326, 164] width 148 height 24
click at [271, 156] on textarea "بايت دجاج مقرمشة بيرد مع أعشاب شرقية وجبنة موزاريلا" at bounding box center [326, 164] width 148 height 24
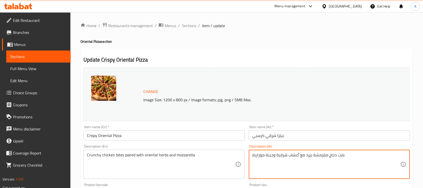
click at [271, 156] on textarea "بايت دجاج مقرمشة بيرد مع أعشاب شرقية وجبنة موزاريلا" at bounding box center [326, 164] width 148 height 24
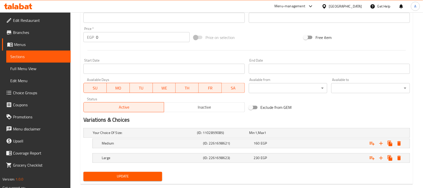
scroll to position [186, 0]
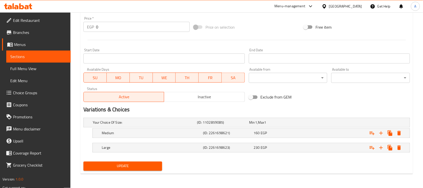
type textarea "بايت دجاج مقرمشة بيرد مع أعشاب شرقية وموزاريلا"
click at [127, 167] on span "Update" at bounding box center [122, 166] width 71 height 6
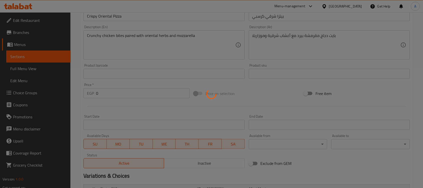
scroll to position [0, 0]
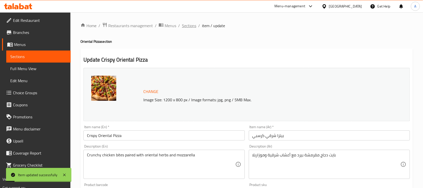
click at [193, 27] on span "Sections" at bounding box center [189, 26] width 14 height 6
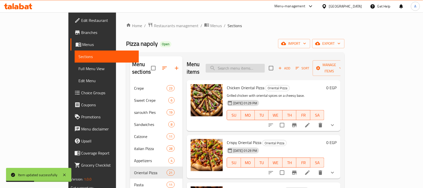
click at [255, 64] on input "search" at bounding box center [235, 68] width 59 height 9
paste input "Chicken Shawarma Oriental Pizza"
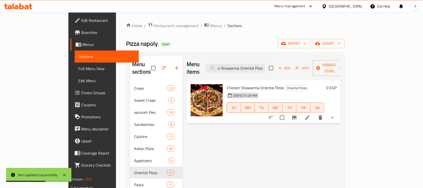
type input "Chicken Shawarma Oriental Pizza"
click at [311, 114] on icon at bounding box center [308, 117] width 6 height 6
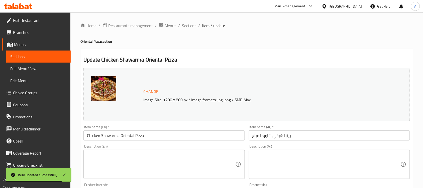
click at [139, 162] on textarea at bounding box center [161, 164] width 148 height 24
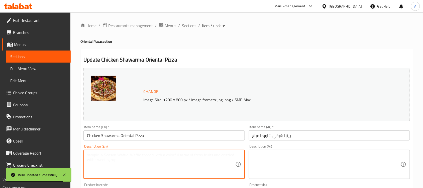
paste textarea "Shawarma-style chicken with garlic sauce and cheese."
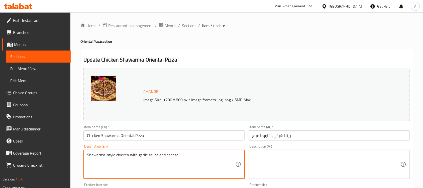
type textarea "Shawarma-style chicken with garlic sauce and cheese."
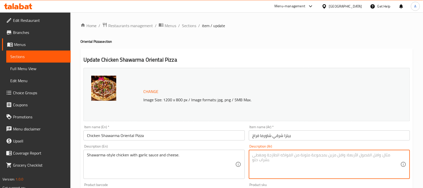
click at [288, 161] on textarea at bounding box center [326, 164] width 148 height 24
paste textarea "دجاج على طريقة الشاورما مع صلصة الثوم والجبن."
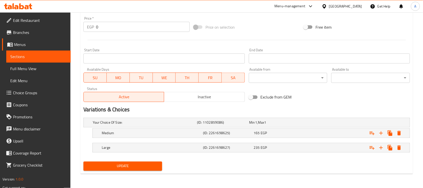
type textarea "دجاج على طريقة الشاورما مع صلصة الثوم والجبن."
click at [136, 169] on span "Update" at bounding box center [122, 166] width 71 height 6
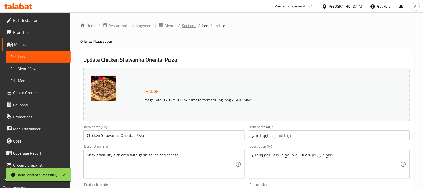
click at [189, 24] on span "Sections" at bounding box center [189, 26] width 14 height 6
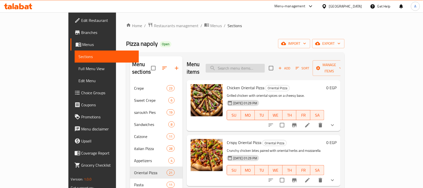
click at [256, 68] on input "search" at bounding box center [235, 68] width 59 height 9
paste input "Strips Oriental Pizza"
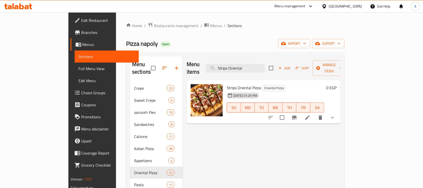
type input "Strips Oriental"
click at [310, 115] on icon at bounding box center [307, 117] width 5 height 5
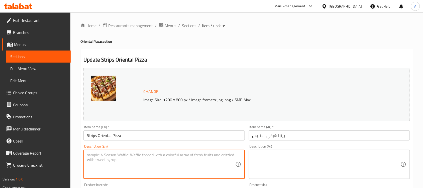
click at [132, 170] on textarea at bounding box center [161, 164] width 148 height 24
paste textarea "Oriental spiced chicken strips baked with cheese."
type textarea "Oriental spiced chicken strips baked with cheese."
click at [283, 163] on textarea at bounding box center [326, 164] width 148 height 24
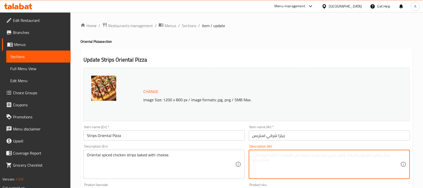
paste textarea "شرائح دجاج متبلة على الطريقة الشرقية مخبوزة مع الجبن."
click at [258, 136] on input "بيتزا شرقي استربس" at bounding box center [329, 135] width 161 height 10
click at [339, 156] on textarea "شرائح دجاج متبلة على الطريقة الشرقية مخبوزة مع الجبن." at bounding box center [326, 164] width 148 height 24
paste textarea "ستربس"
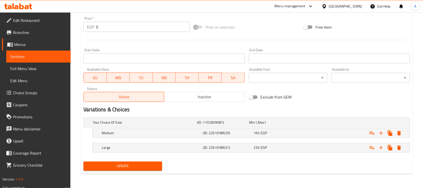
type textarea "استربس دجاج متبلة على الطريقة الشرقية مخبوزة مع الجبن."
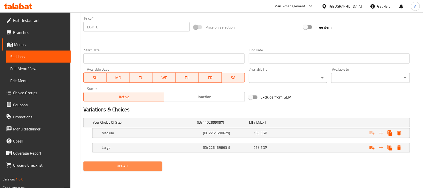
click at [133, 165] on span "Update" at bounding box center [122, 166] width 71 height 6
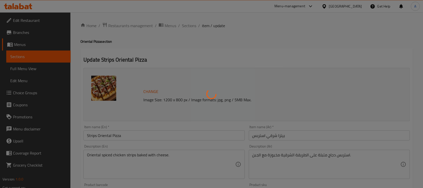
click at [182, 59] on div at bounding box center [211, 94] width 423 height 188
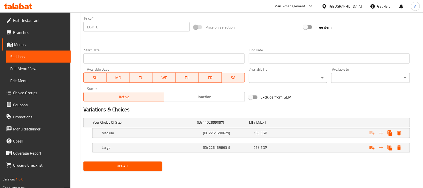
click at [147, 162] on button "Update" at bounding box center [122, 165] width 79 height 9
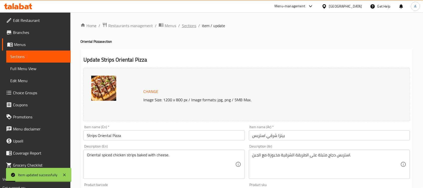
click at [187, 24] on span "Sections" at bounding box center [189, 26] width 14 height 6
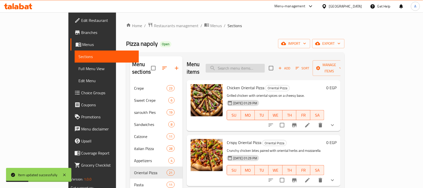
click at [242, 64] on input "search" at bounding box center [235, 68] width 59 height 9
paste input "Mixed Chicken Oriental Pizza"
type input "Mixed Chicken Oriental Pizza"
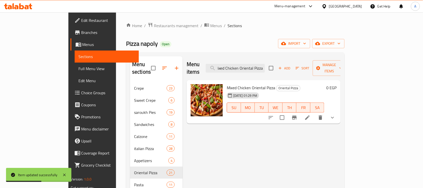
click at [310, 115] on icon at bounding box center [307, 117] width 5 height 5
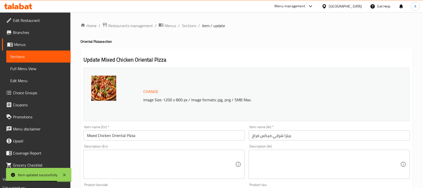
click at [159, 160] on textarea at bounding box center [161, 164] width 148 height 24
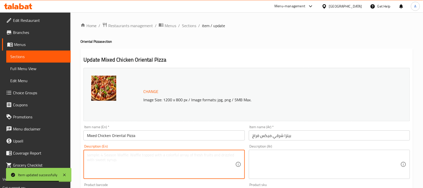
paste textarea "A mix of oriental-marinated chicken toppings."
type textarea "A mix of oriental-marinated chicken toppings."
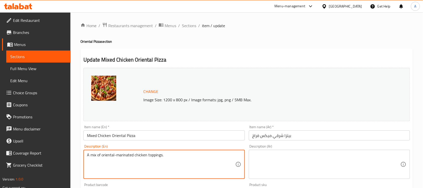
click at [290, 160] on textarea at bounding box center [326, 164] width 148 height 24
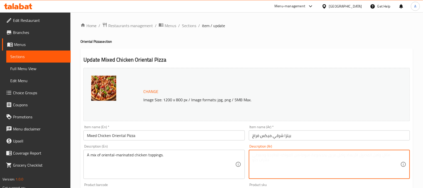
paste textarea "مزيج من إضافات الدجاج المتبلة على الطريقة الشرقية."
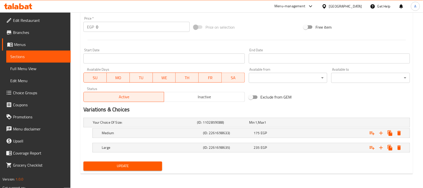
type textarea "مزيج من إضافات الدجاج المتبلة على الطريقة الشرقية."
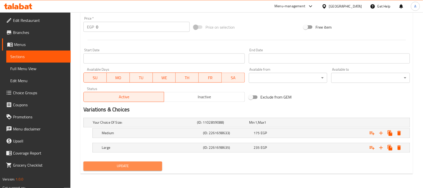
click at [131, 165] on span "Update" at bounding box center [122, 166] width 71 height 6
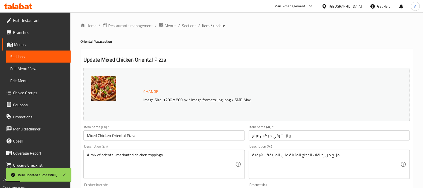
drag, startPoint x: 191, startPoint y: 28, endPoint x: 193, endPoint y: 31, distance: 3.6
click at [191, 28] on span "Sections" at bounding box center [189, 26] width 14 height 6
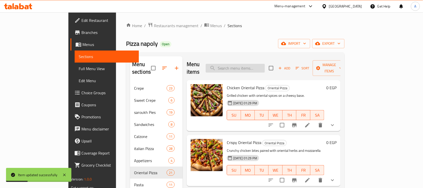
click at [253, 64] on input "search" at bounding box center [235, 68] width 59 height 9
paste input "Baladi Sausage Oriental Pizza"
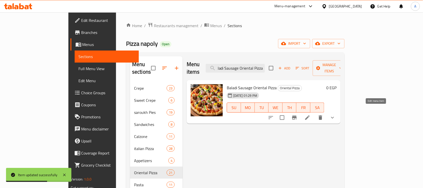
type input "Baladi Sausage Oriental Pizza"
click at [311, 114] on icon at bounding box center [308, 117] width 6 height 6
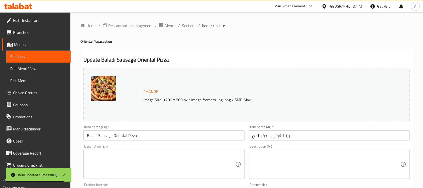
click at [196, 147] on div "Description (En) Description (En)" at bounding box center [163, 161] width 161 height 34
click at [190, 151] on div "Description (En)" at bounding box center [163, 163] width 161 height 29
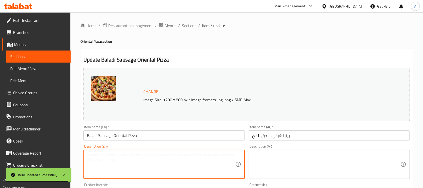
paste textarea "Local sausage with oriental flavors and cheese."
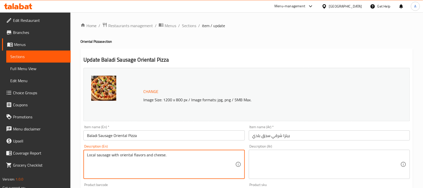
type textarea "Local sausage with oriental flavors and cheese."
click at [276, 162] on textarea at bounding box center [326, 164] width 148 height 24
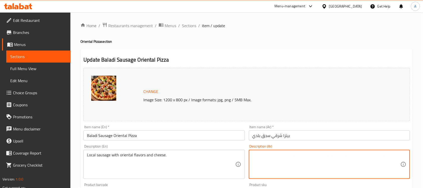
paste textarea "نقانق محلية بنكهات شرقية وجبن."
click at [266, 137] on input "بيتزا شرقي سجق بلدي" at bounding box center [329, 135] width 161 height 10
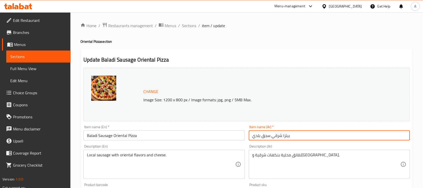
click at [266, 137] on input "بيتزا شرقي سجق بلدي" at bounding box center [329, 135] width 161 height 10
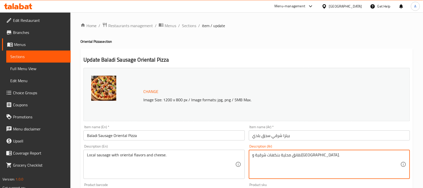
click at [304, 157] on textarea "نقانق محلية بنكهات شرقية وجبن." at bounding box center [326, 164] width 148 height 24
paste textarea "سج"
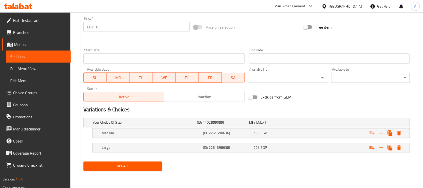
type textarea "سجق محلية بنكهات شرقية وجبن."
click at [124, 165] on span "Update" at bounding box center [122, 166] width 71 height 6
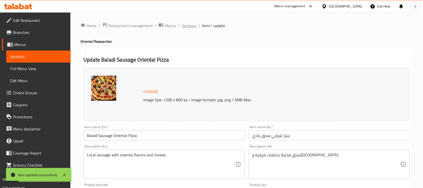
click at [187, 25] on span "Sections" at bounding box center [189, 26] width 14 height 6
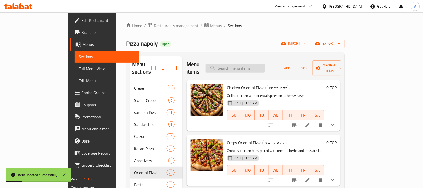
click at [257, 65] on input "search" at bounding box center [235, 68] width 59 height 9
paste input "Minced Meat Oriental Pizza"
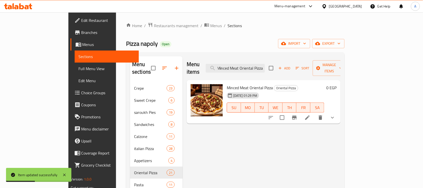
type input "Minced Meat Oriental Pizza"
click at [311, 114] on icon at bounding box center [308, 117] width 6 height 6
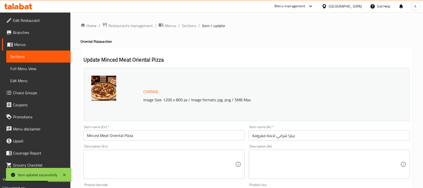
click at [109, 165] on textarea at bounding box center [161, 164] width 148 height 24
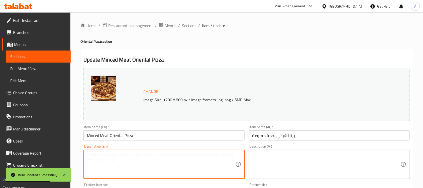
paste textarea "Oriental spiced minced beef baked with mozzarella"
type textarea "Oriental spiced minced beef baked with mozzarella"
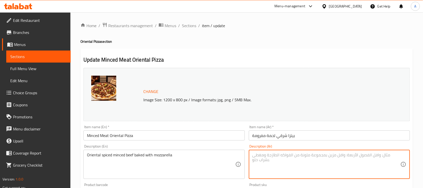
click at [307, 159] on textarea at bounding box center [326, 164] width 148 height 24
paste textarea "لحم بقري مفروم متبل بالتوابل الشرقية مخبوز مع جبنة الموزاريلا"
click at [272, 154] on textarea "لحم بقري مفروم متبل بالتوابل الشرقية مخبوز مع جبنة الموزاريلا" at bounding box center [326, 164] width 148 height 24
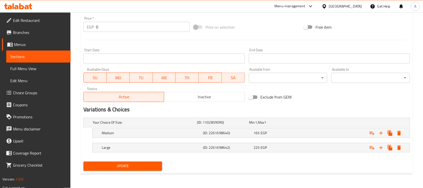
type textarea "لحم بقري مفروم متبل بالتوابل الشرقية مخبوز مع الموزاريلا"
click at [123, 166] on span "Update" at bounding box center [122, 166] width 71 height 6
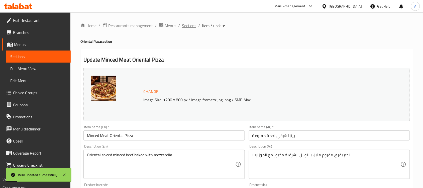
click at [191, 24] on span "Sections" at bounding box center [189, 26] width 14 height 6
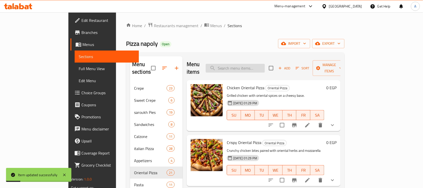
click at [263, 64] on input "search" at bounding box center [235, 68] width 59 height 9
paste input "Pastrami Oriental Pizza"
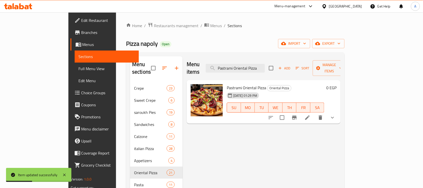
type input "Pastrami Oriental Pizza"
click at [315, 114] on li at bounding box center [308, 117] width 14 height 9
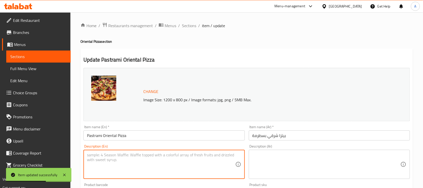
click at [153, 156] on textarea at bounding box center [161, 164] width 148 height 24
paste textarea "Pastrami slices seasoned with oriental herbs and cheese."
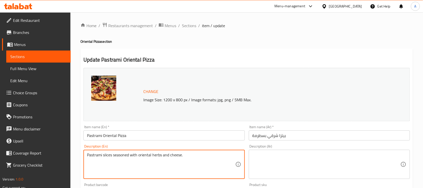
type textarea "Pastrami slices seasoned with oriental herbs and cheese."
click at [290, 154] on textarea at bounding box center [326, 164] width 148 height 24
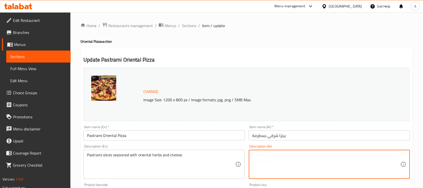
paste textarea "شرائح الباسترامي المتبلة بالأعشاب الشرقية والجبن."
click at [258, 135] on input "بيتزا شرقي بسطرمة" at bounding box center [329, 135] width 161 height 10
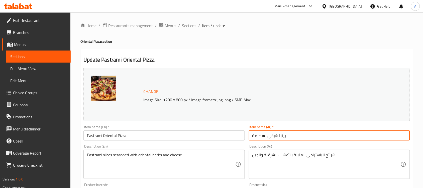
click at [258, 135] on input "بيتزا شرقي بسطرمة" at bounding box center [329, 135] width 161 height 10
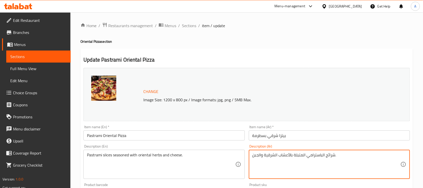
click at [321, 154] on textarea "شرائح الباسترامي المتبلة بالأعشاب الشرقية والجبن." at bounding box center [326, 164] width 148 height 24
paste textarea "سطرمة"
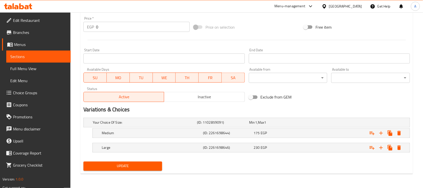
type textarea "شرائح بسطرمة المتبلة بالأعشاب الشرقية والجبن."
click at [142, 167] on span "Update" at bounding box center [122, 166] width 71 height 6
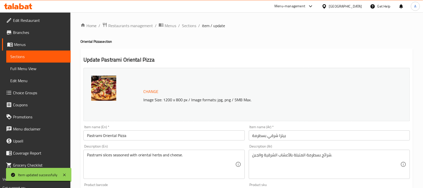
drag, startPoint x: 190, startPoint y: 25, endPoint x: 90, endPoint y: 2, distance: 102.2
click at [190, 25] on span "Sections" at bounding box center [189, 26] width 14 height 6
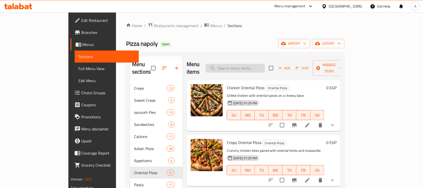
click at [252, 68] on input "search" at bounding box center [235, 68] width 59 height 9
paste input "Hot Dog Oriental Pizza"
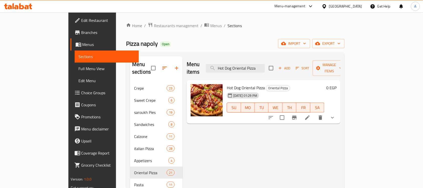
type input "Hot Dog Oriental Pizza"
click at [311, 114] on icon at bounding box center [308, 117] width 6 height 6
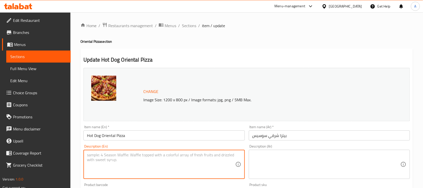
click at [144, 167] on textarea at bounding box center [161, 164] width 148 height 24
paste textarea "Oriental-style spiced hot dog topping with mozzarella."
type textarea "Oriental-style spiced hot dog topping with mozzarella."
click at [290, 164] on textarea at bounding box center [326, 164] width 148 height 24
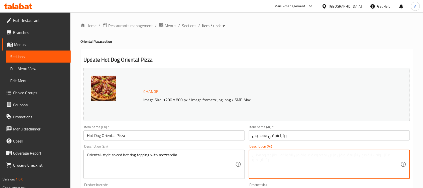
paste textarea "هوت دوج متبل على الطريقة الشرقية مع جبنة الموزاريلا."
click at [270, 153] on textarea "هوت دوج متبل على الطريقة الشرقية مع جبنة الموزاريلا." at bounding box center [326, 164] width 148 height 24
click at [272, 155] on textarea "هوت دوج متبل على الطريقة الشرقية مع الموزاريلا." at bounding box center [326, 164] width 148 height 24
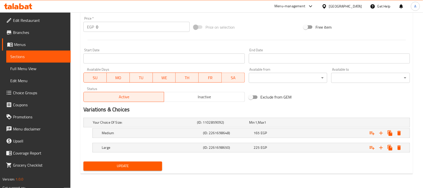
type textarea "هوت دوج متبل على الطريقة الشرقية توبينج مع الموزاريلا."
click at [138, 164] on span "Update" at bounding box center [122, 166] width 71 height 6
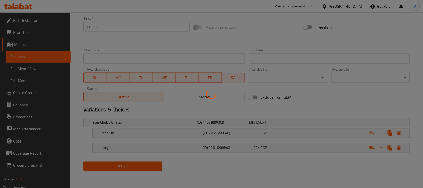
scroll to position [0, 0]
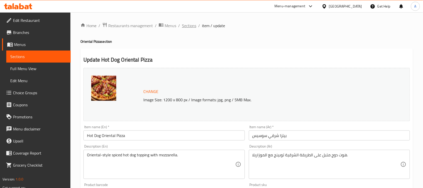
click at [189, 27] on span "Sections" at bounding box center [189, 26] width 14 height 6
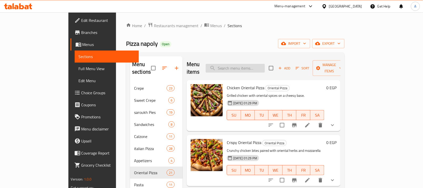
click at [253, 64] on input "search" at bounding box center [235, 68] width 59 height 9
paste input "Mixed Meats Oriental Pizza"
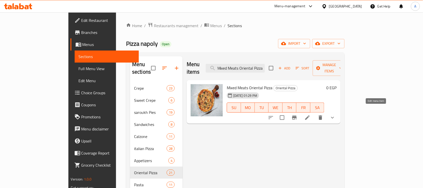
type input "Mixed Meats Oriental Pizza"
click at [310, 115] on icon at bounding box center [307, 117] width 5 height 5
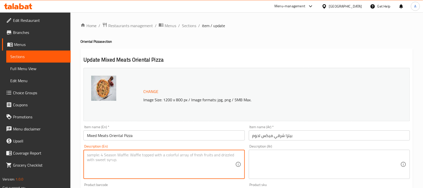
click at [139, 157] on textarea at bounding box center [161, 164] width 148 height 24
paste textarea "A rich mix of beef, sausage, and chicken in oriental style."
type textarea "A rich mix of beef, sausage, and chicken in oriental style."
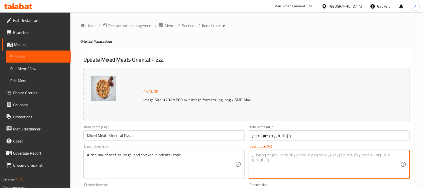
click at [287, 157] on textarea at bounding box center [326, 164] width 148 height 24
paste textarea "مزيج غني من لحم البقر والنقانق والدجاج على الطريقة الشرقية."
click at [351, 157] on textarea "مزيج غني من لحم البقر والنقانق والدجاج على الطريقة الشرقية." at bounding box center [326, 164] width 148 height 24
click at [322, 157] on textarea "ميكس غني من لحم البقر والنقانق والدجاج على الطريقة الشرقية." at bounding box center [326, 164] width 148 height 24
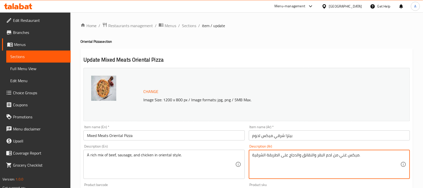
click at [322, 157] on textarea "ميكس غني من لحم البقر والنقانق والدجاج على الطريقة الشرقية." at bounding box center [326, 164] width 148 height 24
drag, startPoint x: 314, startPoint y: 156, endPoint x: 301, endPoint y: 153, distance: 12.8
click at [301, 153] on textarea "ميكس غني من لحم بقري والنقانق والدجاج على الطريقة الشرقية." at bounding box center [326, 164] width 148 height 24
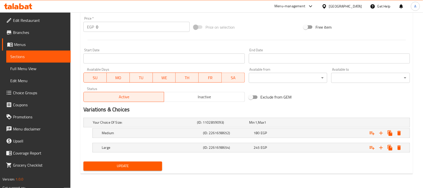
type textarea "ميكس غني من لحم بقري وسجق والدجاج على الطريقة الشرقية."
click at [153, 166] on span "Update" at bounding box center [122, 166] width 71 height 6
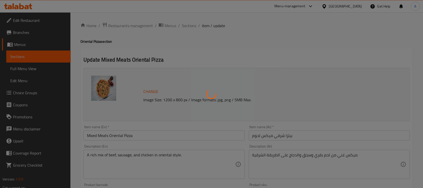
click at [217, 43] on div at bounding box center [211, 94] width 423 height 188
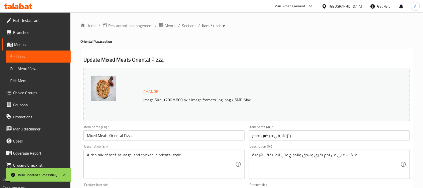
drag, startPoint x: 193, startPoint y: 24, endPoint x: 188, endPoint y: 12, distance: 12.9
click at [193, 24] on span "Sections" at bounding box center [189, 26] width 14 height 6
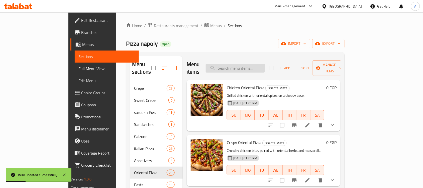
click at [255, 64] on input "search" at bounding box center [235, 68] width 59 height 9
paste input "Salami Oriental Pizza"
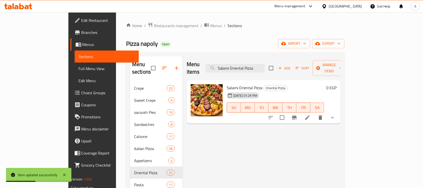
type input "Salami Oriental Pizza"
click at [311, 114] on icon at bounding box center [308, 117] width 6 height 6
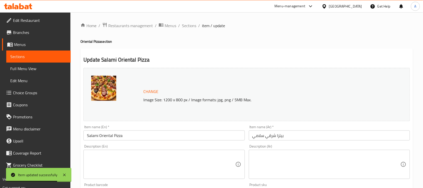
click at [168, 155] on textarea at bounding box center [161, 164] width 148 height 24
paste textarea "Salami flavored with oriental spices, cheese, and sauce."
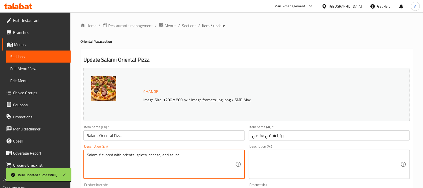
type textarea "Salami flavored with oriental spices, cheese, and sauce."
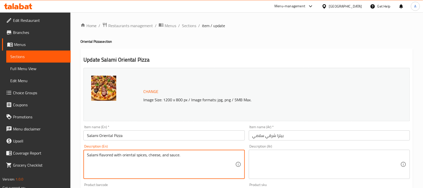
click at [292, 155] on textarea at bounding box center [326, 164] width 148 height 24
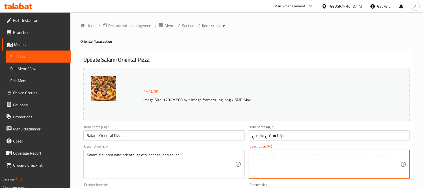
paste textarea "سلامي بنكهة التوابل الشرقية والجبن والصلصة."
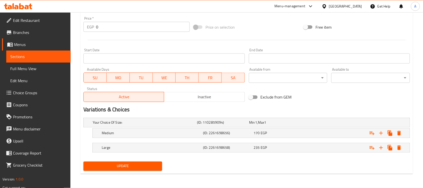
type textarea "سلامي بنكهة التوابل الشرقية والجبن والصلصة."
click at [132, 166] on span "Update" at bounding box center [122, 166] width 71 height 6
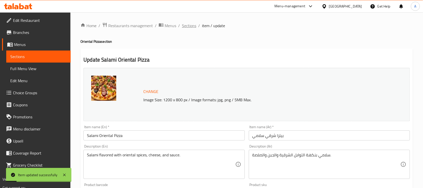
click at [191, 26] on span "Sections" at bounding box center [189, 26] width 14 height 6
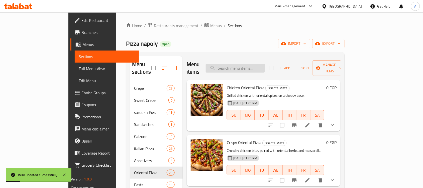
click at [256, 68] on input "search" at bounding box center [235, 68] width 59 height 9
paste input "Tuna Oriental Pizza"
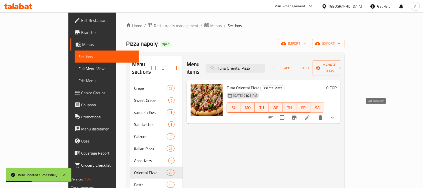
type input "Tuna Oriental Pizza"
click at [311, 114] on icon at bounding box center [308, 117] width 6 height 6
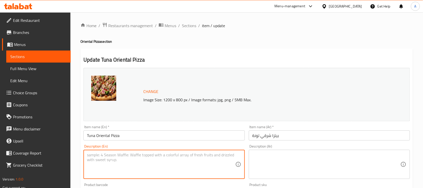
click at [146, 169] on textarea at bounding box center [161, 164] width 148 height 24
paste textarea "Tuna with herbs, onions, and oriental spices."
type textarea "Tuna with herbs, onions, and oriental spices."
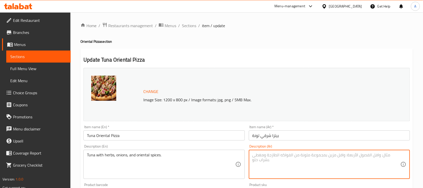
click at [307, 172] on textarea at bounding box center [326, 164] width 148 height 24
paste textarea "تونة مع الأعشاب والبصل والتوابل الشرقية."
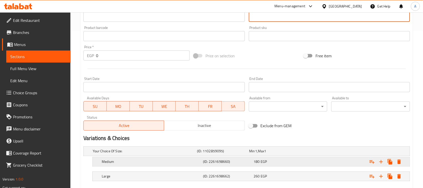
scroll to position [186, 0]
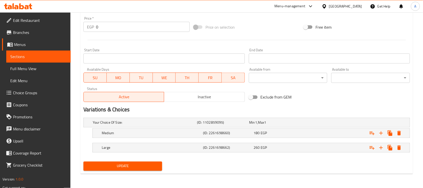
type textarea "تونة مع الأعشاب والبصل والتوابل الشرقية."
click at [129, 168] on span "Update" at bounding box center [122, 166] width 71 height 6
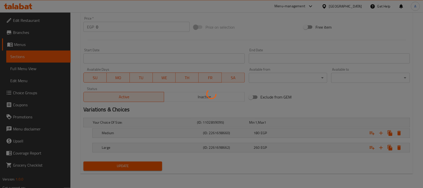
scroll to position [0, 0]
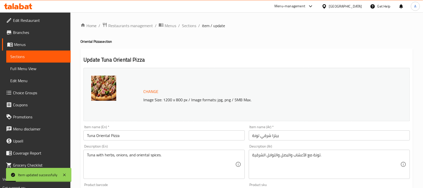
click at [187, 28] on span "Sections" at bounding box center [189, 26] width 14 height 6
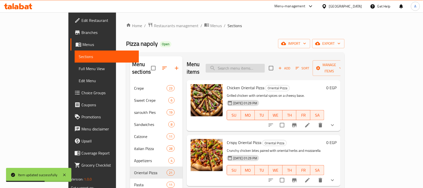
click at [258, 64] on input "search" at bounding box center [235, 68] width 59 height 9
paste input "Oriental Shrimp Pizza"
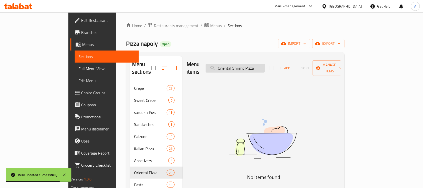
click at [265, 64] on input "Oriental Shrimp Pizza" at bounding box center [235, 68] width 59 height 9
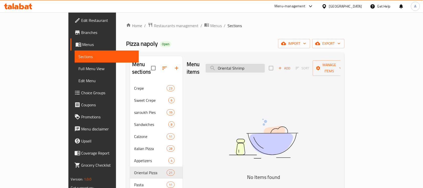
click at [248, 64] on input "Oriental Shrimp" at bounding box center [235, 68] width 59 height 9
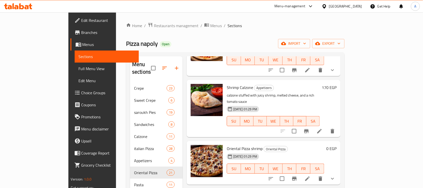
scroll to position [251, 0]
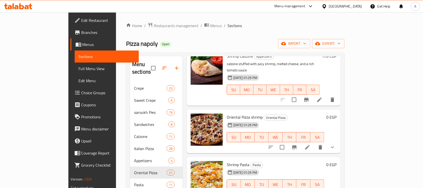
type input "Shrimp"
click at [311, 144] on icon at bounding box center [308, 147] width 6 height 6
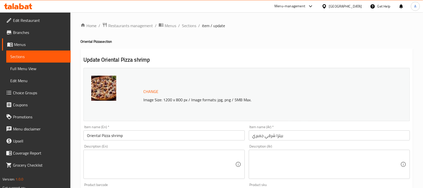
click at [172, 176] on div "Description (En)" at bounding box center [163, 163] width 161 height 29
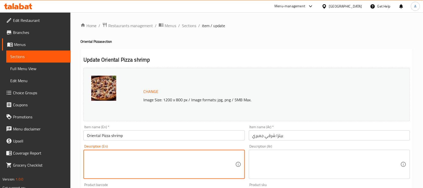
paste textarea "Juicy shrimp seasoned with oriental flavors."
type textarea "Juicy shrimp seasoned with oriental flavors."
click at [284, 161] on textarea at bounding box center [326, 164] width 148 height 24
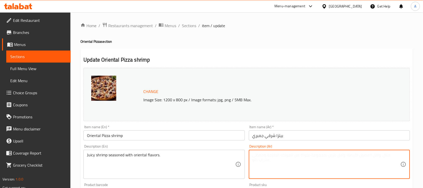
paste textarea "روبيان شهي متبل بالنكهات الشرقية."
click at [298, 154] on textarea "روبيان شهي متبل بالنكهات الشرقية." at bounding box center [326, 164] width 148 height 24
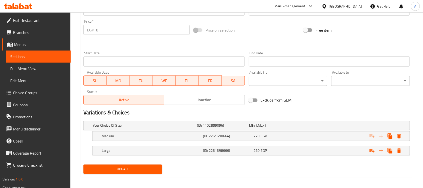
scroll to position [186, 0]
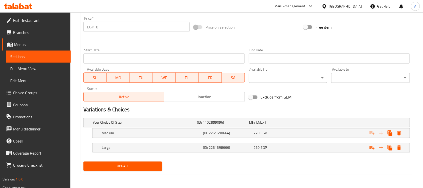
type textarea "روبيان جوسي متبل بالنكهات الشرقية."
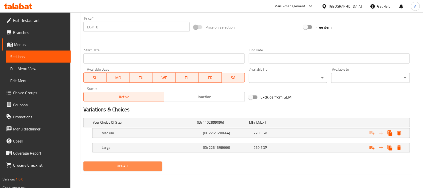
click at [153, 166] on span "Update" at bounding box center [122, 166] width 71 height 6
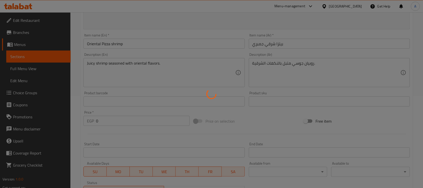
scroll to position [0, 0]
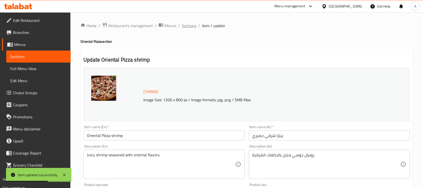
click at [187, 25] on span "Sections" at bounding box center [189, 26] width 14 height 6
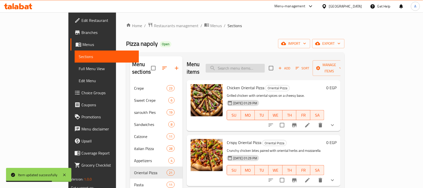
click at [251, 68] on input "search" at bounding box center [235, 68] width 59 height 9
paste input "Oriental Seafood Pizza"
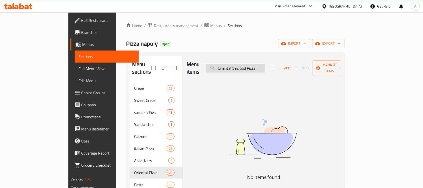
click at [252, 65] on input "Oriental Seafood Pizza" at bounding box center [235, 68] width 59 height 9
click at [261, 65] on input "Seafood Pizza" at bounding box center [235, 68] width 59 height 9
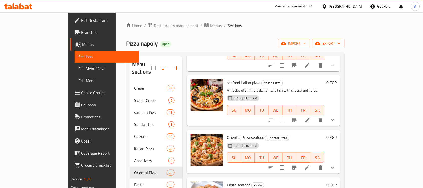
scroll to position [125, 0]
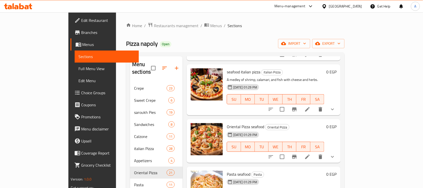
type input "Seafood"
click at [311, 153] on icon at bounding box center [308, 156] width 6 height 6
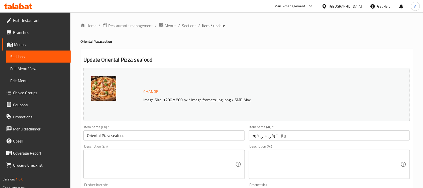
click at [156, 157] on textarea at bounding box center [161, 164] width 148 height 24
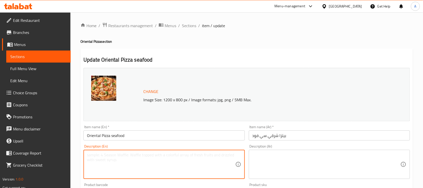
paste textarea "A seafood mix prepared with oriental spices."
type textarea "A seafood mix prepared with oriental spices."
click at [279, 158] on textarea at bounding box center [326, 164] width 148 height 24
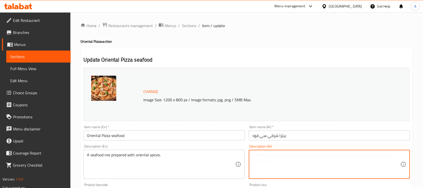
paste textarea "مزيج من المأكولات البحرية تم إعداده بالتوابل الشرقية."
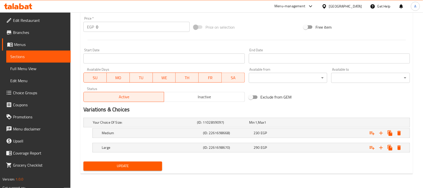
type textarea "مزيج من المأكولات البحرية تم إعداده بالتوابل الشرقية."
click at [119, 165] on span "Update" at bounding box center [122, 166] width 71 height 6
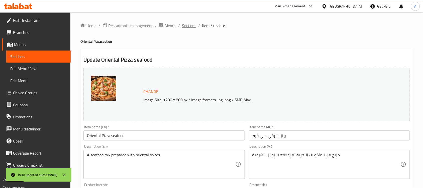
click at [185, 24] on span "Sections" at bounding box center [189, 26] width 14 height 6
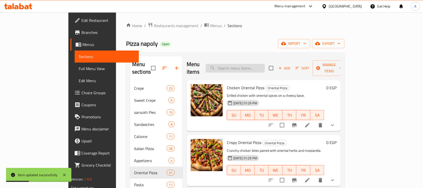
click at [262, 64] on input "search" at bounding box center [235, 68] width 59 height 9
paste input "Roumi Oriental Pizza"
type input "Roumi Oriental Pizza"
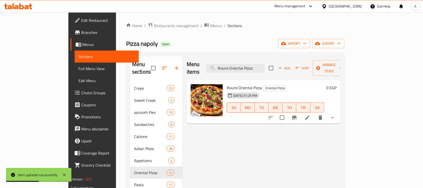
click at [310, 115] on icon at bounding box center [307, 117] width 5 height 5
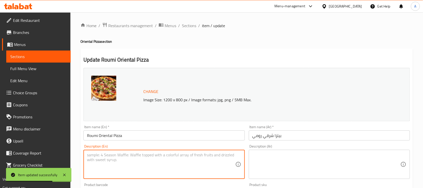
click at [167, 162] on textarea at bounding box center [161, 164] width 148 height 24
paste textarea "A cheesy delight topped with Egyptian Roumi cheese."
type textarea "A cheesy delight topped with Egyptian Roumi cheese."
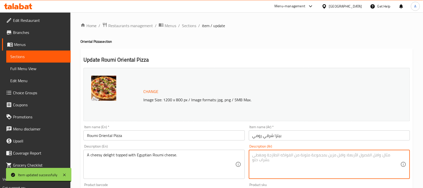
click at [317, 161] on textarea at bounding box center [326, 164] width 148 height 24
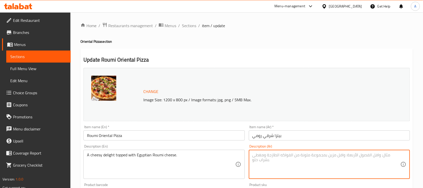
paste textarea "متعة الجبنة مغطاة بجبنة الرومي المصرية."
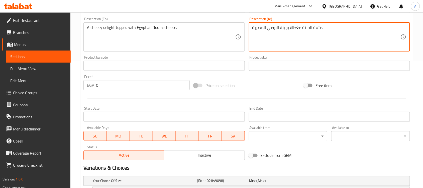
scroll to position [29, 0]
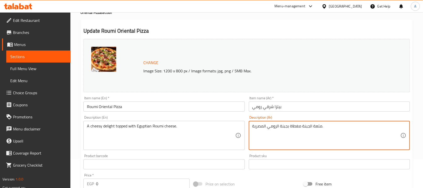
click at [318, 126] on textarea "متعة الجبنة مغطاة بجبنة الرومي المصرية." at bounding box center [326, 135] width 148 height 24
type textarea "الجبنة مغطاة بجبنة الرومي المصرية."
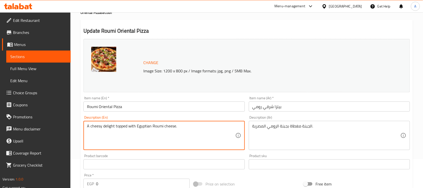
click at [109, 127] on textarea "A cheesy delight topped with Egyptian Roumi cheese." at bounding box center [161, 135] width 148 height 24
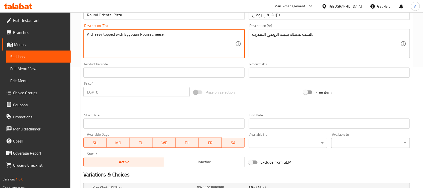
scroll to position [186, 0]
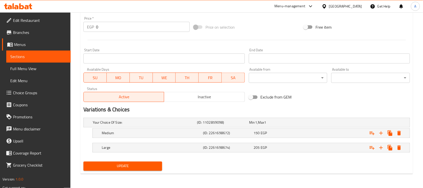
type textarea "A cheesy topped with Egyptian Roumi cheese."
click at [143, 170] on button "Update" at bounding box center [122, 165] width 79 height 9
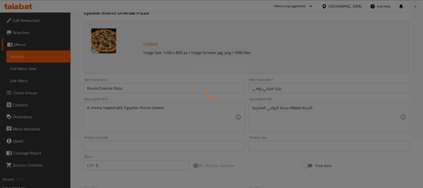
scroll to position [0, 0]
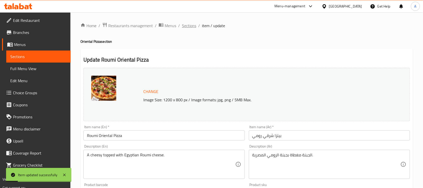
click at [188, 25] on span "Sections" at bounding box center [189, 26] width 14 height 6
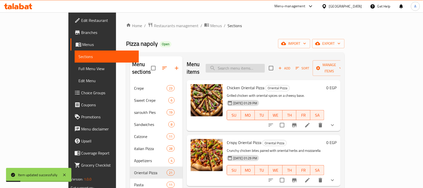
click at [256, 67] on input "search" at bounding box center [235, 68] width 59 height 9
paste input "Mozzarella Oriental Pizza"
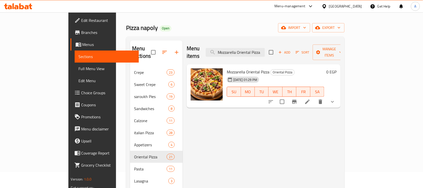
scroll to position [31, 0]
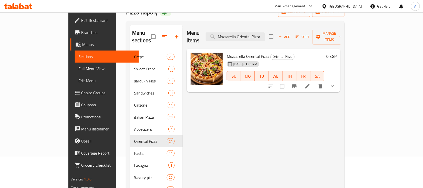
type input "Mozzarella Oriental Pizza"
click at [311, 83] on icon at bounding box center [308, 86] width 6 height 6
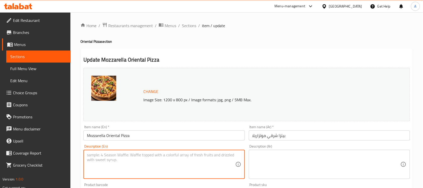
click at [100, 162] on textarea at bounding box center [161, 164] width 148 height 24
paste textarea "Mozzarella layered with oriental seasoning."
type textarea "Mozzarella layered with oriental seasoning."
click at [265, 159] on textarea at bounding box center [326, 164] width 148 height 24
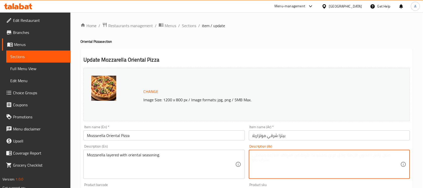
paste textarea "جبنة موزاريلا مع توابل شرقية."
click at [294, 157] on textarea "جبنة موزاريلا مع توابل شرقية." at bounding box center [326, 164] width 148 height 24
click at [277, 155] on textarea "موزاريلا مع توابل شرقية." at bounding box center [326, 164] width 148 height 24
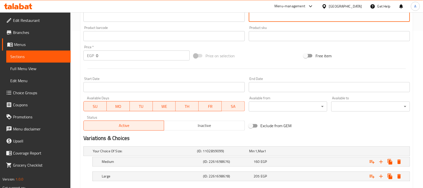
scroll to position [186, 0]
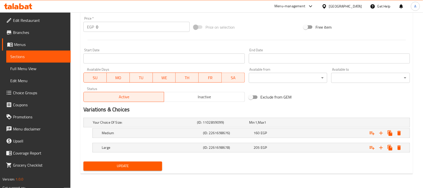
type textarea "موزاريلا لايرد مع توابل شرقية."
click at [133, 173] on div "Update Mozzarella Oriental Pizza Change Image Size: 1200 x 800 px / Image forma…" at bounding box center [246, 18] width 333 height 310
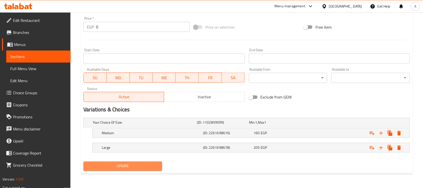
click at [133, 168] on span "Update" at bounding box center [122, 166] width 71 height 6
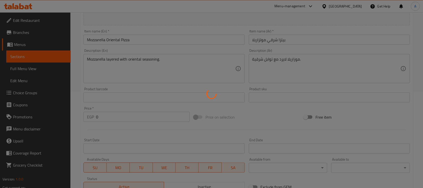
scroll to position [0, 0]
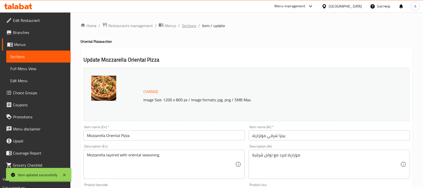
click at [188, 28] on span "Sections" at bounding box center [189, 26] width 14 height 6
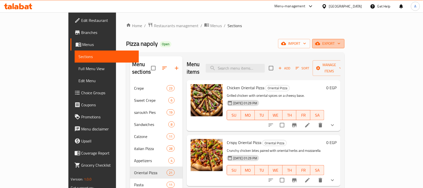
click at [341, 44] on span "export" at bounding box center [328, 43] width 24 height 6
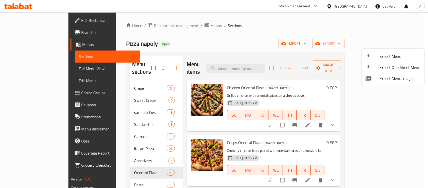
click at [385, 53] on span "Export Menu" at bounding box center [400, 56] width 41 height 6
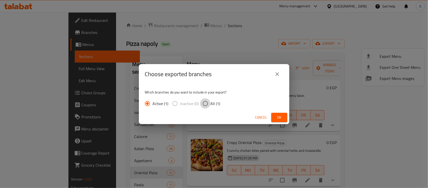
click at [205, 102] on input "All (1)" at bounding box center [205, 103] width 11 height 11
radio input "true"
click at [283, 118] on button "Ok" at bounding box center [279, 117] width 16 height 9
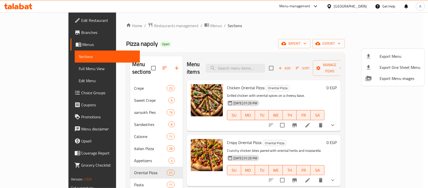
click at [262, 63] on div at bounding box center [214, 94] width 428 height 188
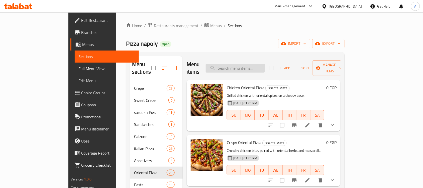
click at [258, 64] on input "search" at bounding box center [235, 68] width 59 height 9
paste input "Kiri Oriental Pizza"
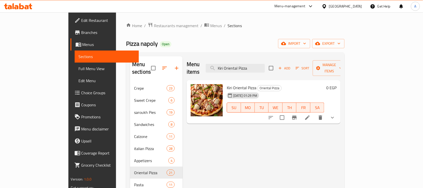
type input "Kiri Oriental Pizza"
click at [315, 113] on li at bounding box center [308, 117] width 14 height 9
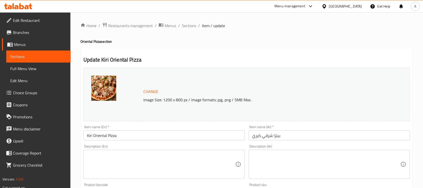
click at [155, 161] on textarea at bounding box center [161, 164] width 148 height 24
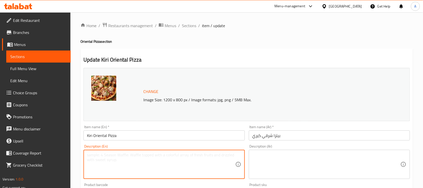
paste textarea "Creamy Kiri cheese with oriental herbs."
type textarea "Creamy Kiri cheese with oriental herbs."
click at [276, 157] on textarea at bounding box center [326, 164] width 148 height 24
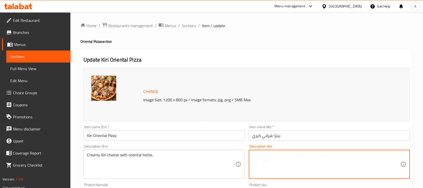
paste textarea "جبنة كيري الكريمية مع الأعشاب الشرقية."
click at [288, 153] on textarea "جبنة كيري الكريمية مع الأعشاب الشرقية." at bounding box center [326, 164] width 148 height 24
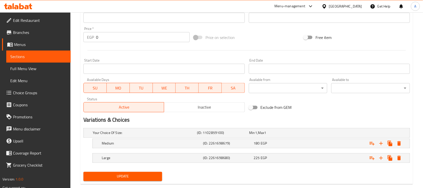
scroll to position [186, 0]
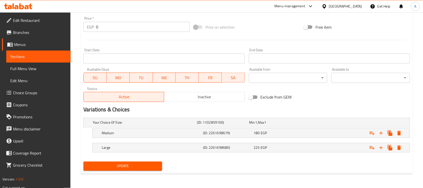
type textarea "جبنة كيري الكريمي مع الأعشاب الشرقية."
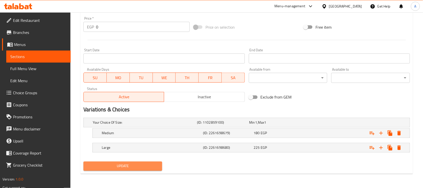
click at [140, 167] on span "Update" at bounding box center [122, 166] width 71 height 6
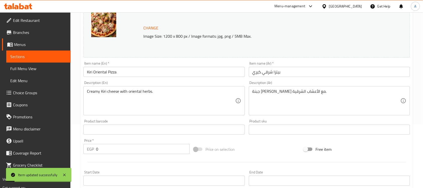
scroll to position [0, 0]
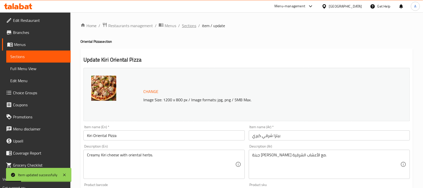
click at [188, 27] on span "Sections" at bounding box center [189, 26] width 14 height 6
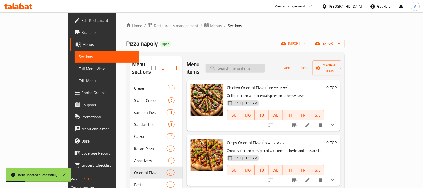
click at [251, 66] on input "search" at bounding box center [235, 68] width 59 height 9
paste input "Cheese Mix Oriental Pizza"
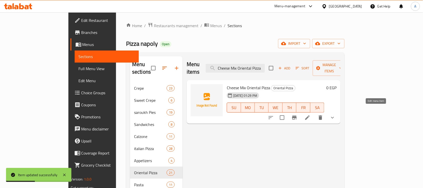
type input "Cheese Mix Oriental Pizza"
click at [311, 114] on icon at bounding box center [308, 117] width 6 height 6
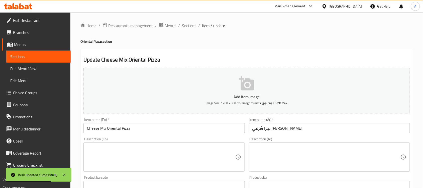
click at [181, 152] on textarea at bounding box center [161, 157] width 148 height 24
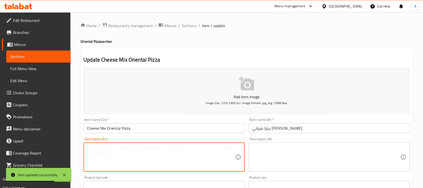
paste textarea "A fusion of oriental flavors with a blend of cheeses."
type textarea "A fusion of oriental flavors with a blend of cheeses."
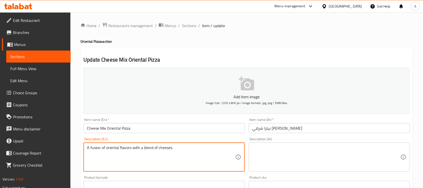
click at [350, 158] on textarea at bounding box center [326, 157] width 148 height 24
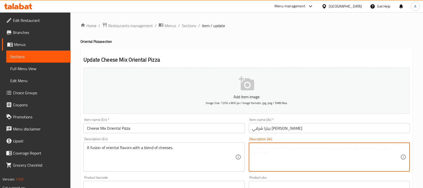
paste textarea "مزيج من النكهات الشرقية مع مزيج من الجبن."
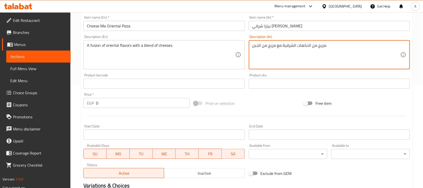
scroll to position [178, 0]
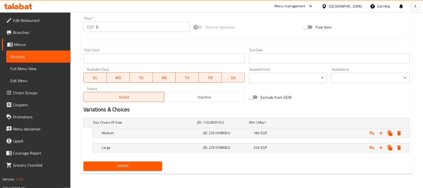
type textarea "مزيج من النكهات الشرقية مع مزيج من الجبن."
click at [143, 159] on div "Update" at bounding box center [122, 165] width 83 height 13
click at [142, 162] on button "Update" at bounding box center [122, 165] width 79 height 9
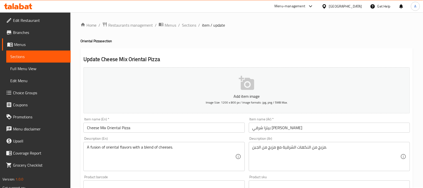
scroll to position [0, 0]
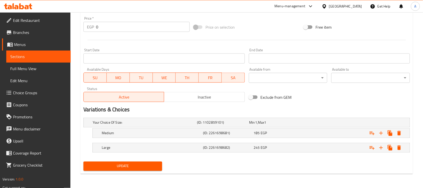
click at [139, 163] on span "Update" at bounding box center [122, 166] width 71 height 6
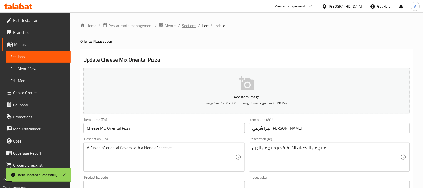
click at [187, 26] on span "Sections" at bounding box center [189, 26] width 14 height 6
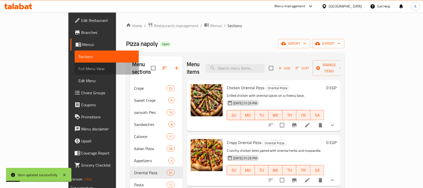
click at [75, 71] on link "Full Menu View" at bounding box center [107, 68] width 64 height 12
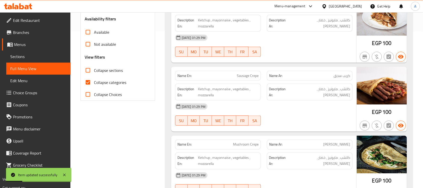
scroll to position [157, 0]
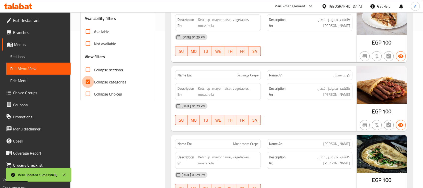
click at [88, 81] on input "Collapse categories" at bounding box center [88, 82] width 12 height 12
checkbox input "false"
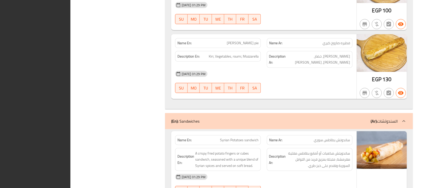
scroll to position [0, 0]
